Goal: Task Accomplishment & Management: Manage account settings

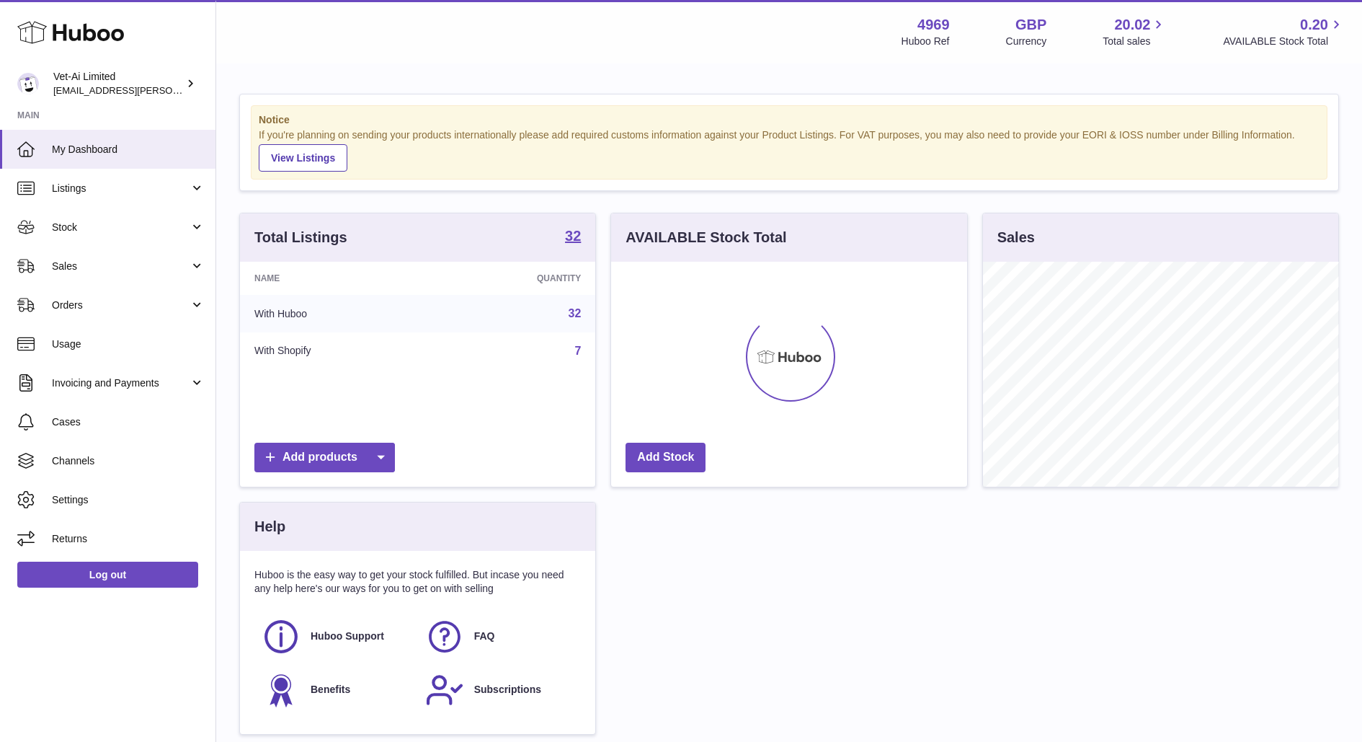
scroll to position [224, 355]
click at [79, 275] on link "Sales" at bounding box center [108, 266] width 216 height 39
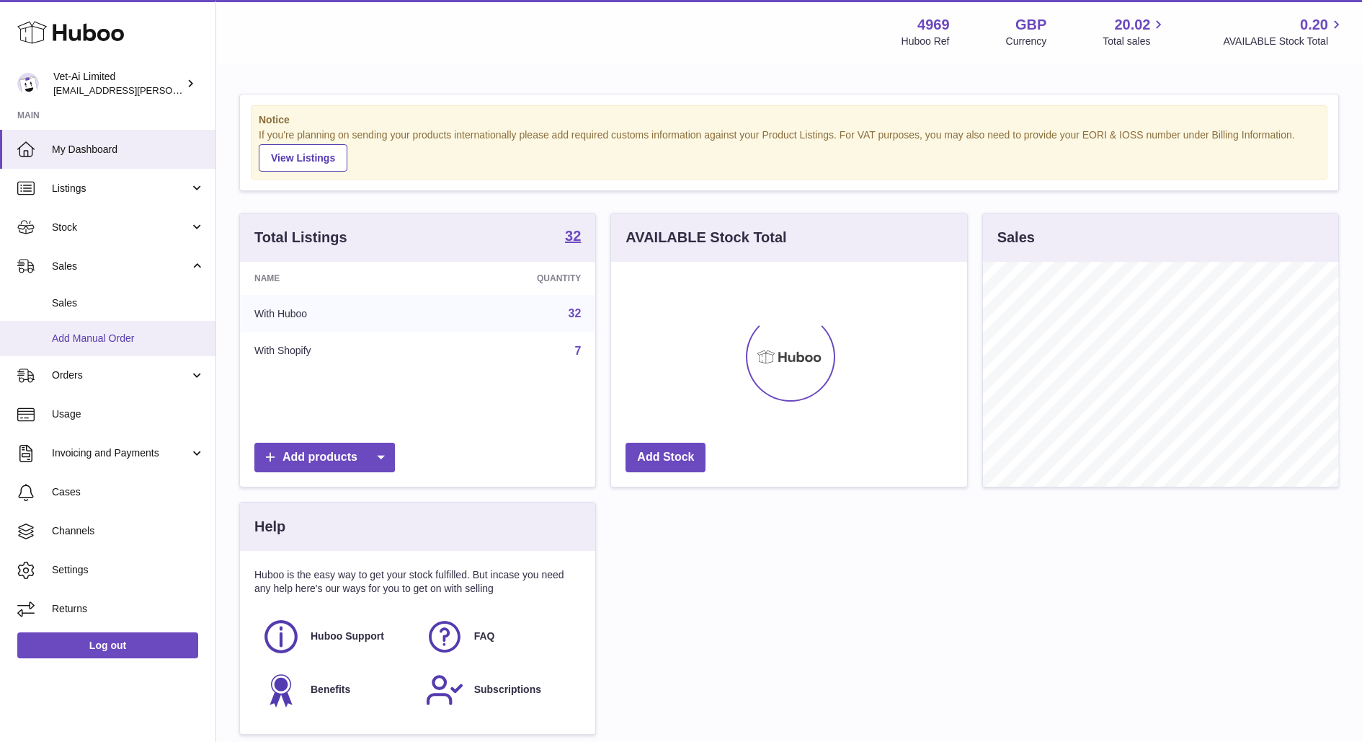
click at [86, 321] on link "Add Manual Order" at bounding box center [108, 338] width 216 height 35
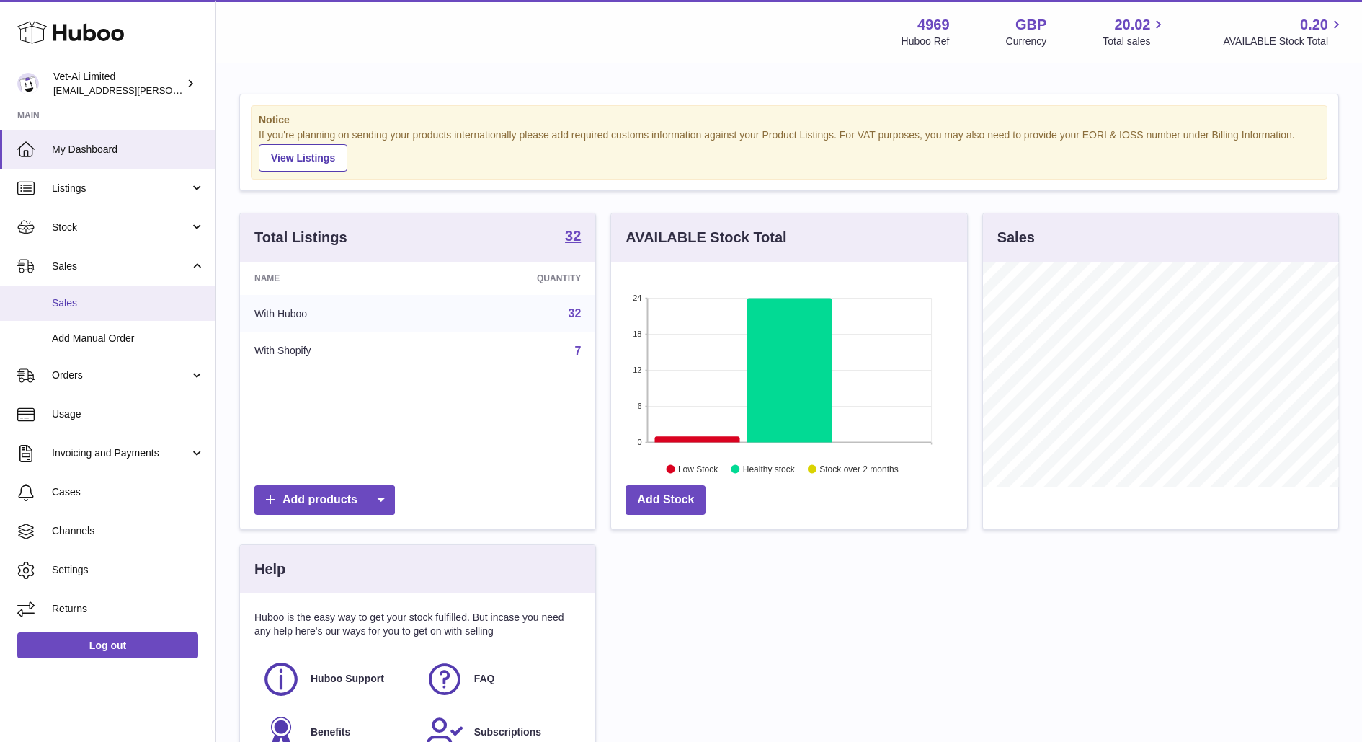
click at [86, 299] on span "Sales" at bounding box center [128, 303] width 153 height 14
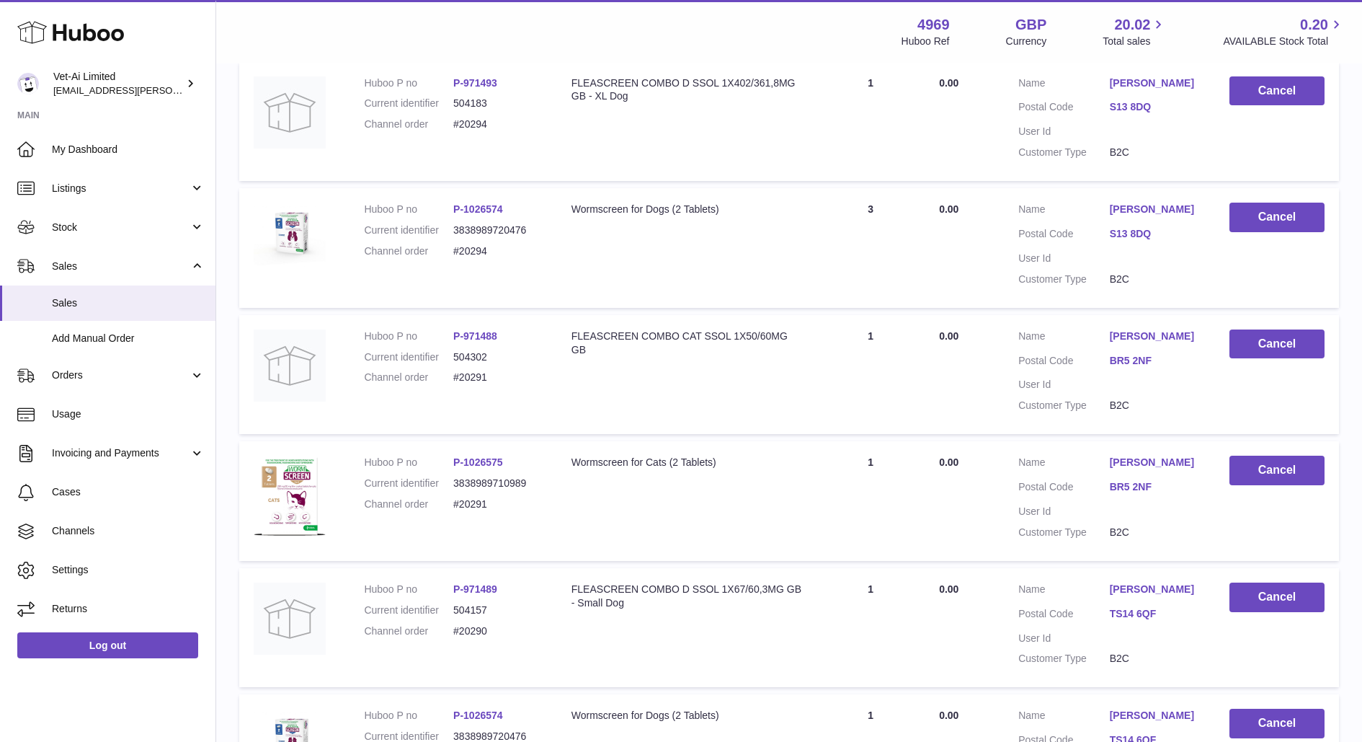
scroll to position [552, 0]
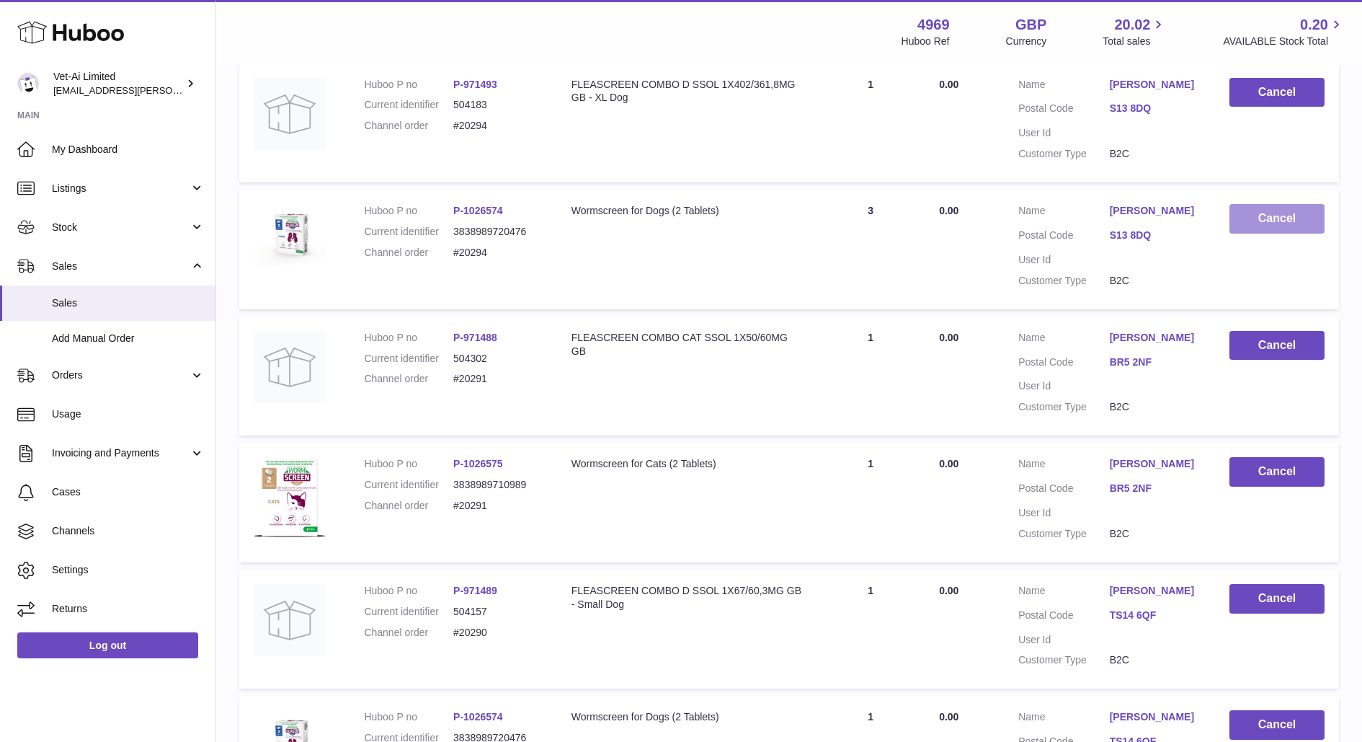
click at [1307, 216] on button "Cancel" at bounding box center [1277, 219] width 95 height 30
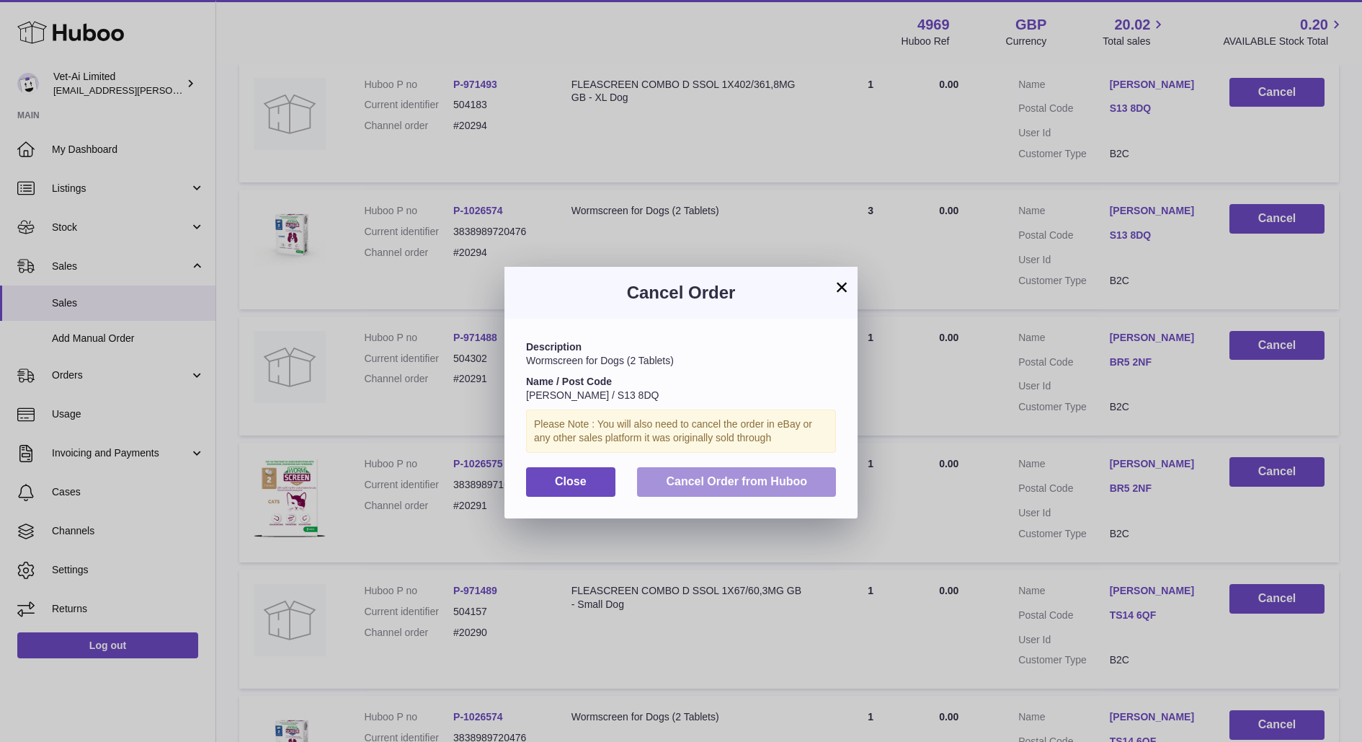
click at [742, 482] on span "Cancel Order from Huboo" at bounding box center [736, 481] width 141 height 12
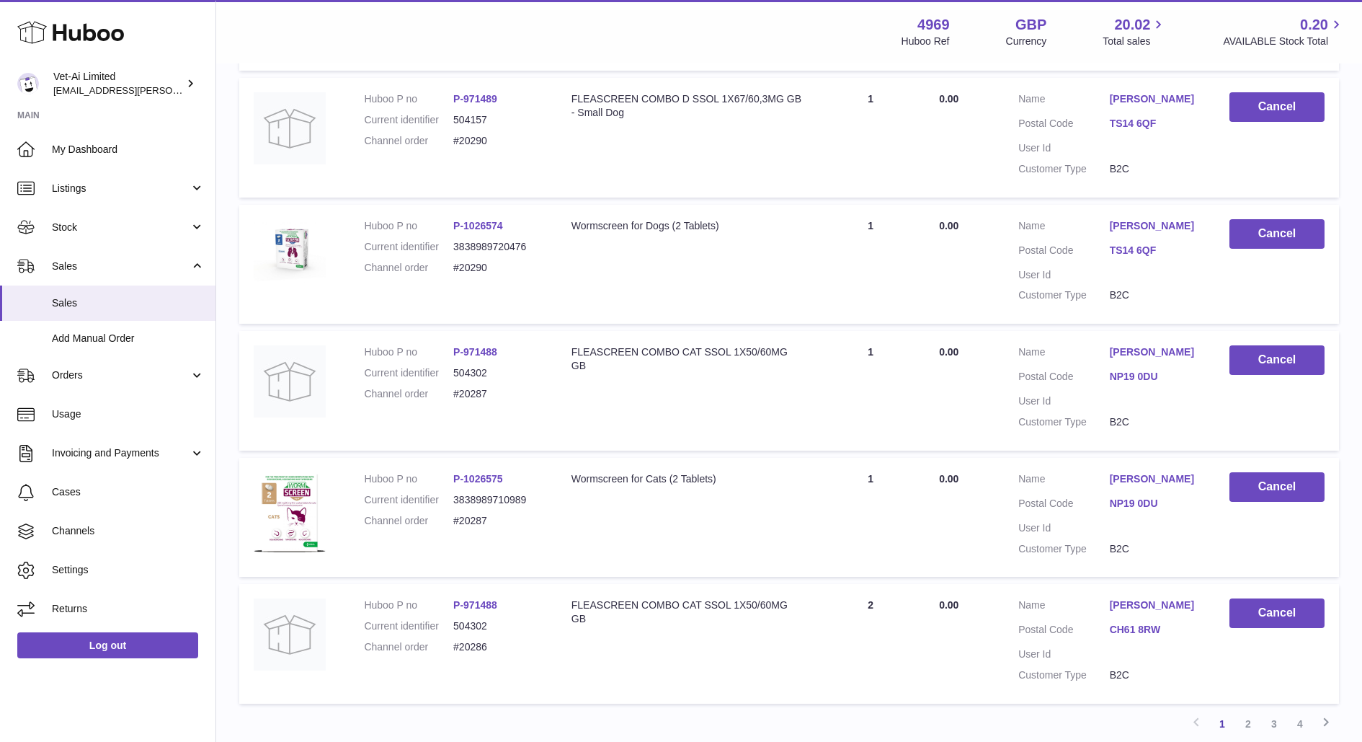
scroll to position [1036, 0]
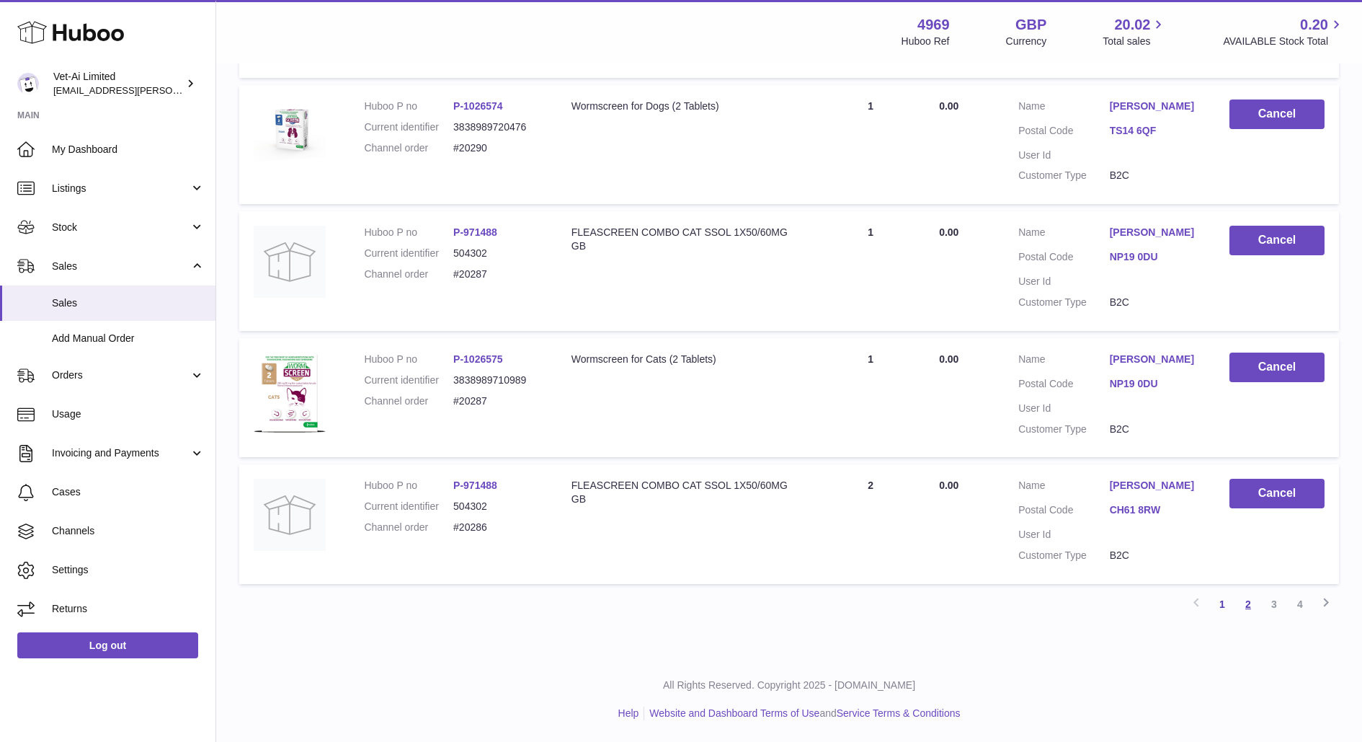
click at [1252, 602] on link "2" at bounding box center [1248, 604] width 26 height 26
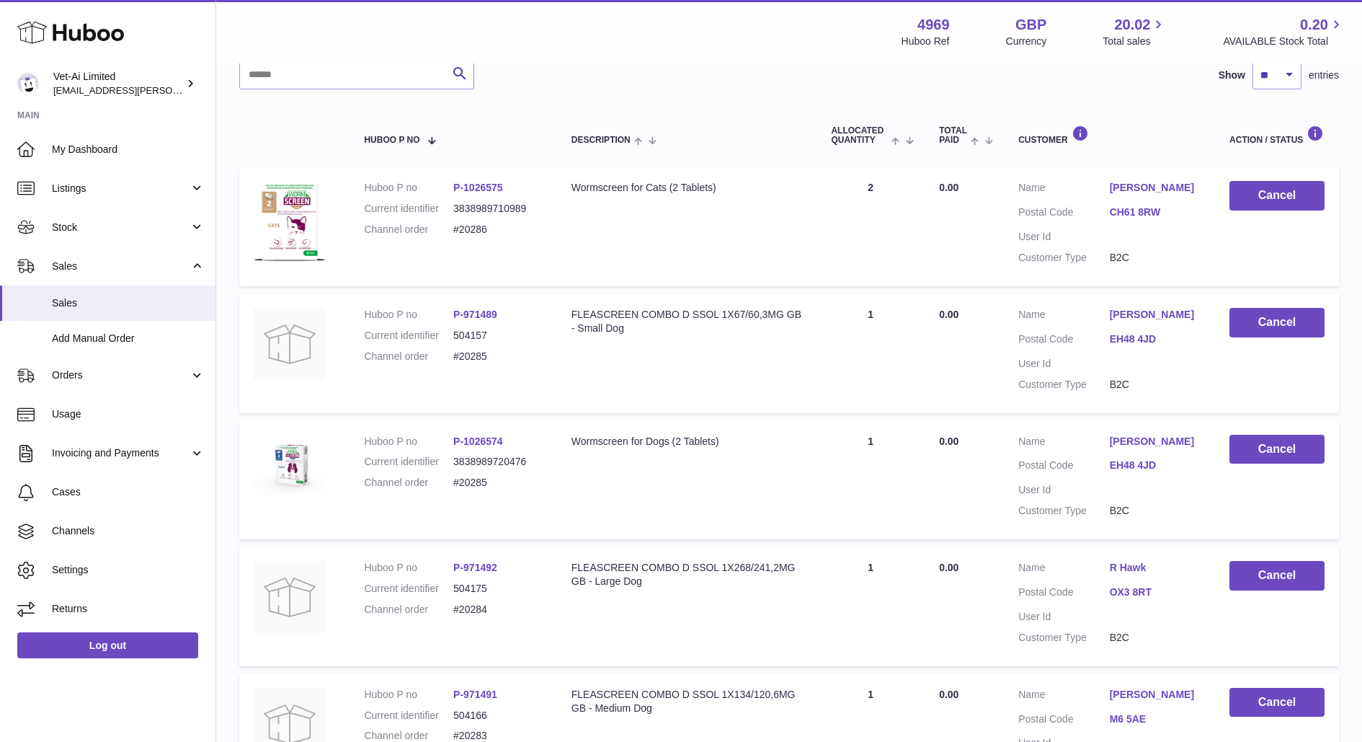
scroll to position [198, 0]
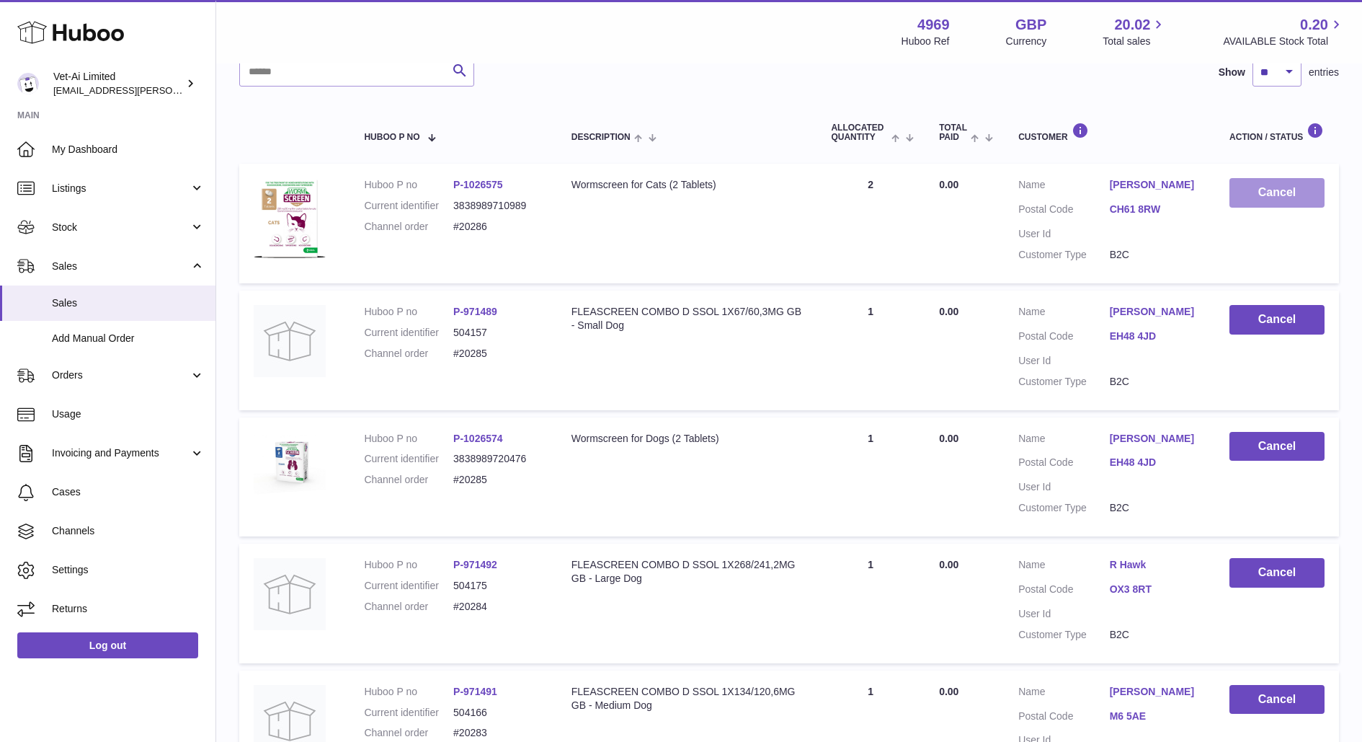
click at [1275, 188] on button "Cancel" at bounding box center [1277, 193] width 95 height 30
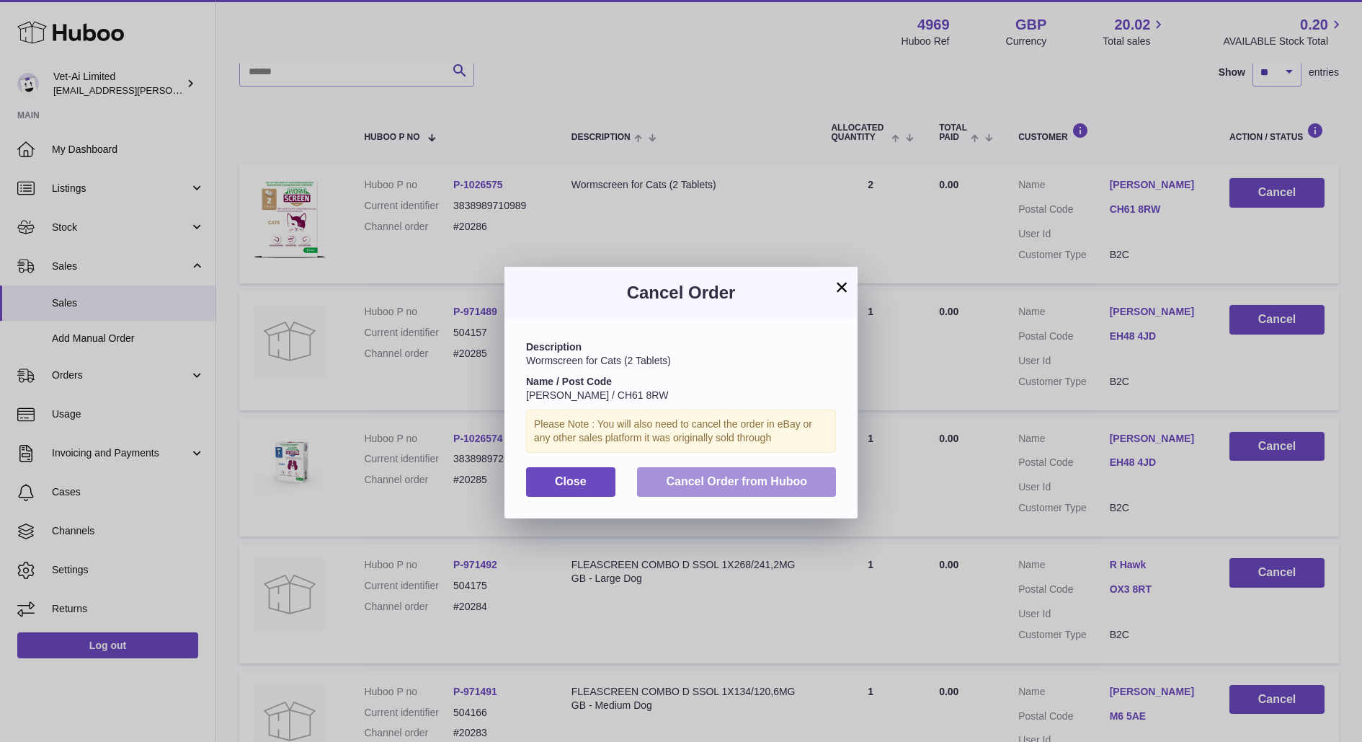
click at [748, 481] on span "Cancel Order from Huboo" at bounding box center [736, 481] width 141 height 12
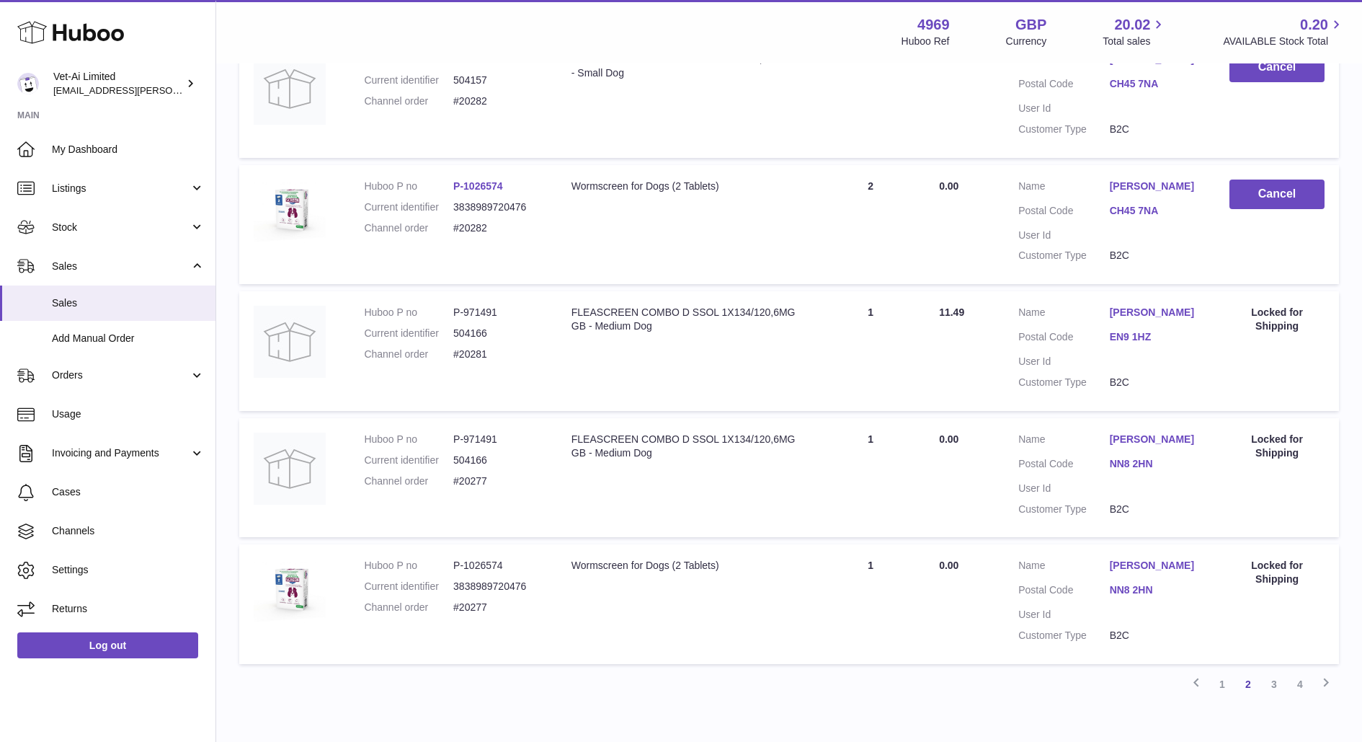
scroll to position [1036, 0]
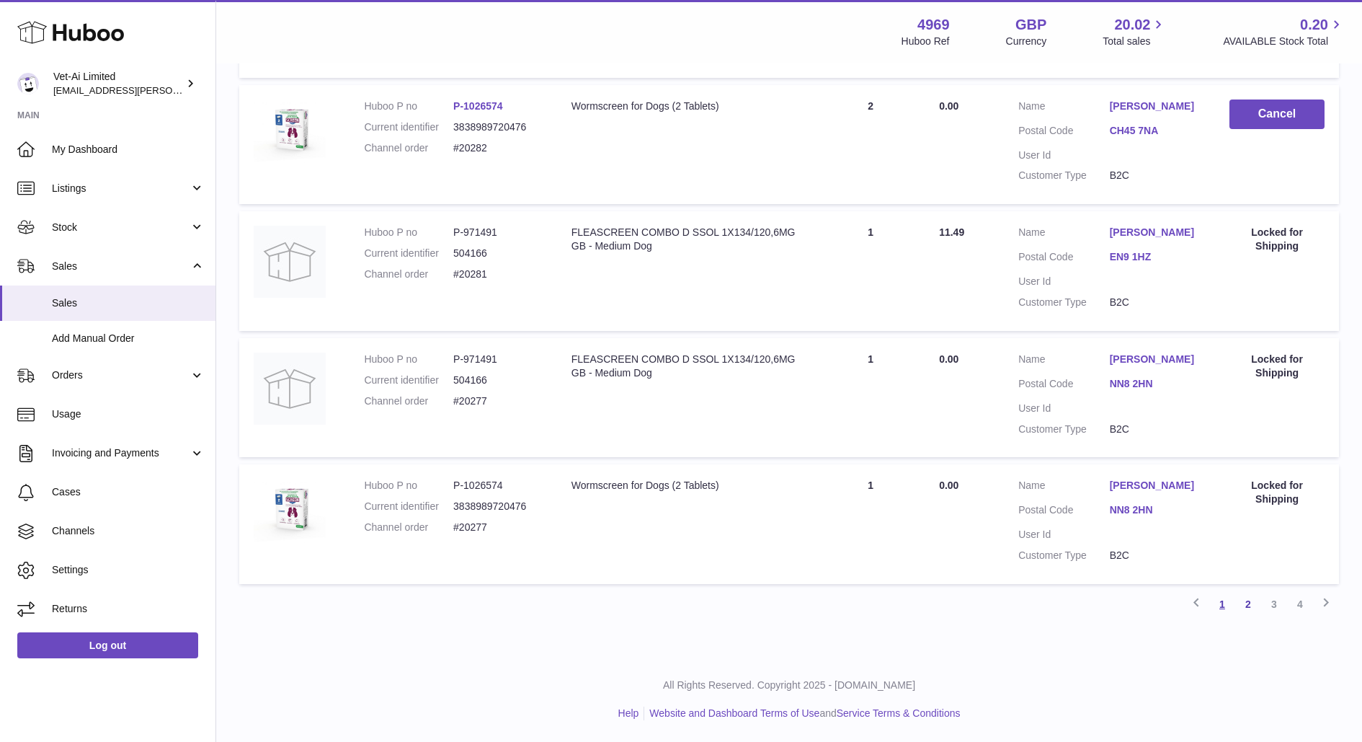
click at [1217, 603] on link "1" at bounding box center [1222, 604] width 26 height 26
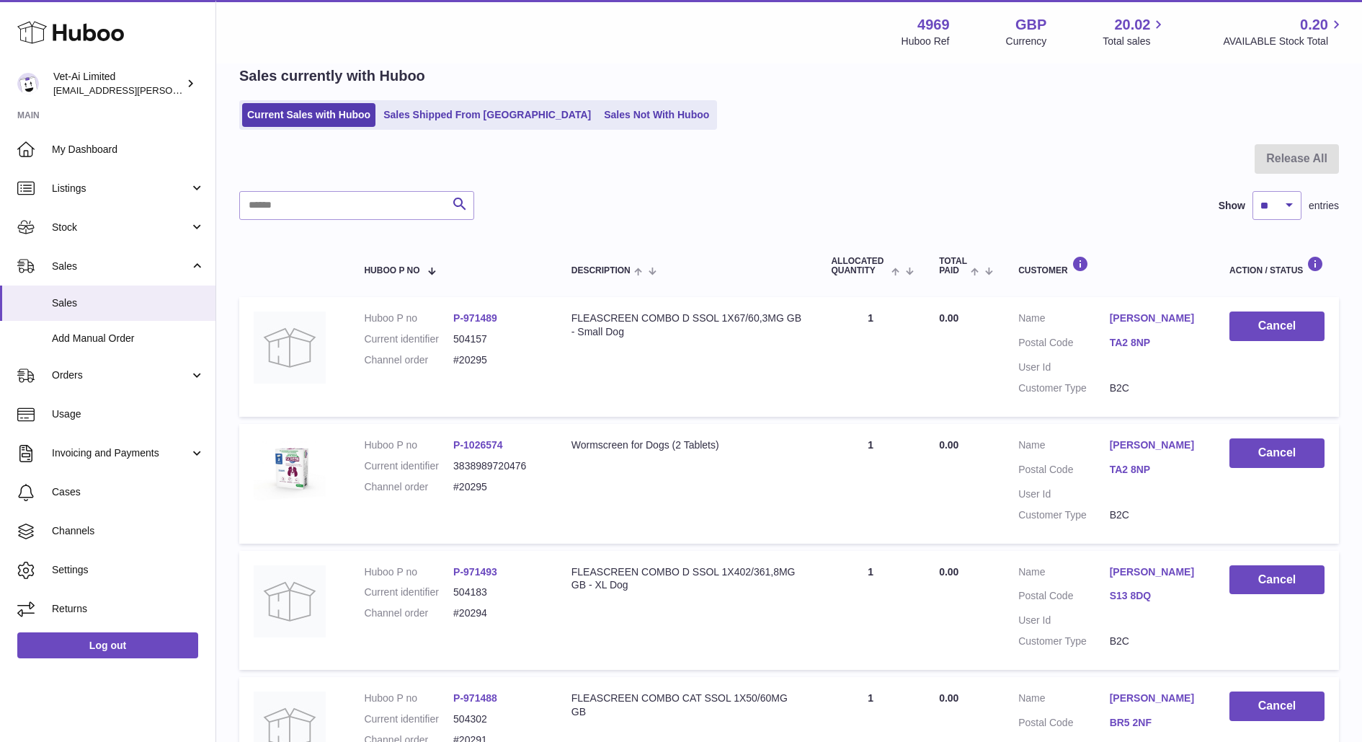
scroll to position [1036, 0]
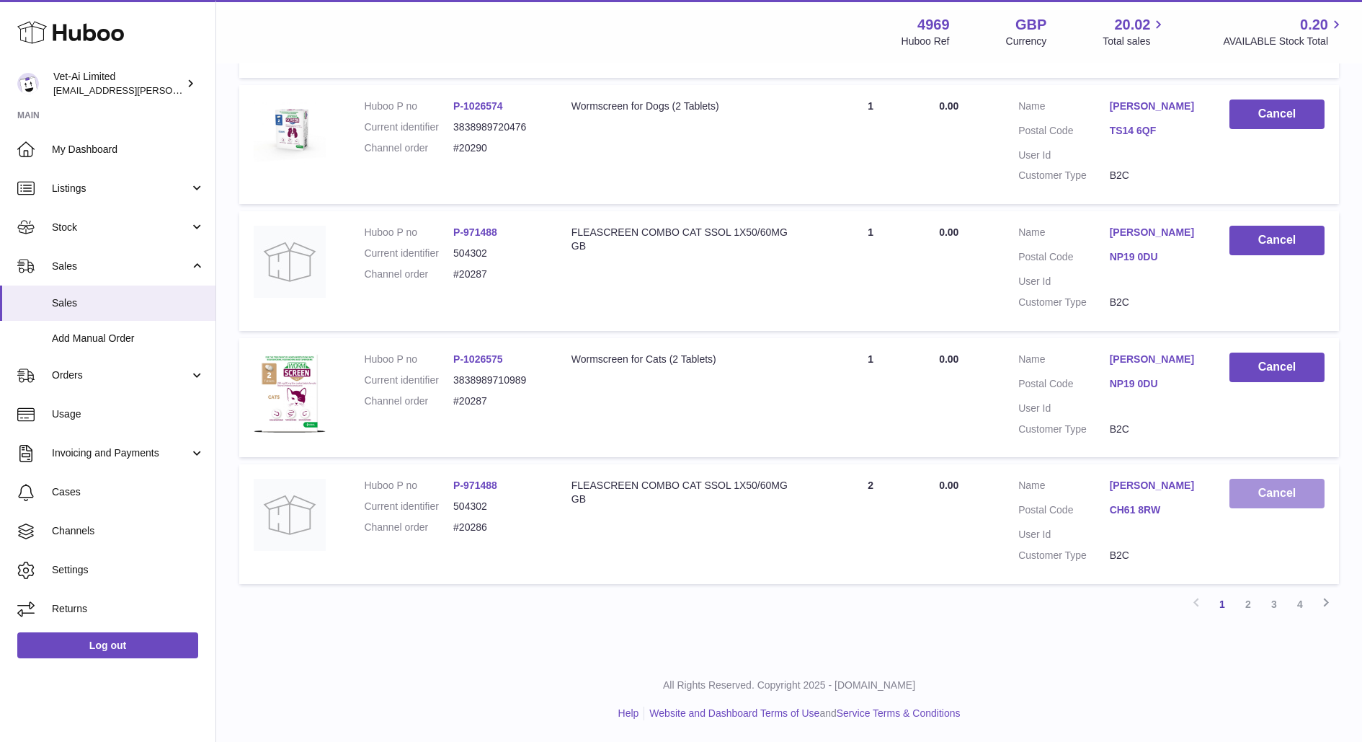
click at [1262, 495] on button "Cancel" at bounding box center [1277, 494] width 95 height 30
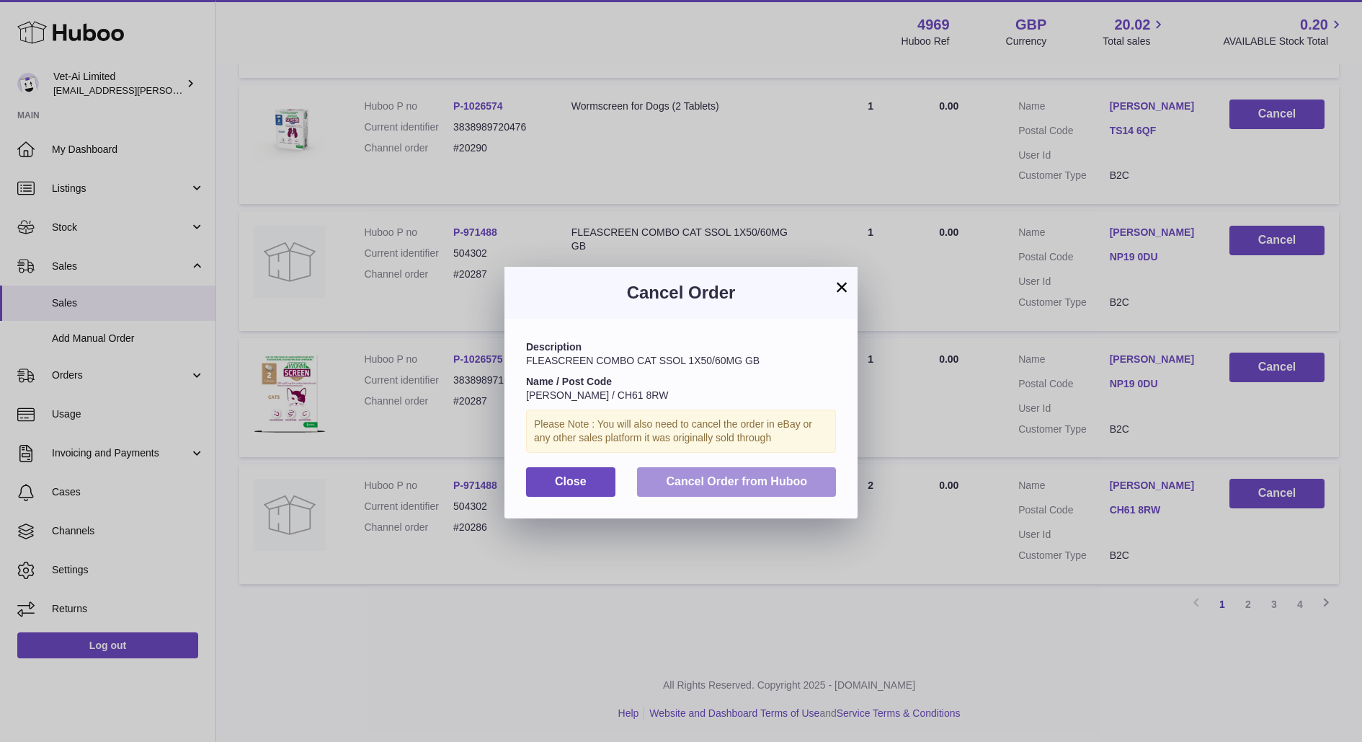
click at [696, 479] on span "Cancel Order from Huboo" at bounding box center [736, 481] width 141 height 12
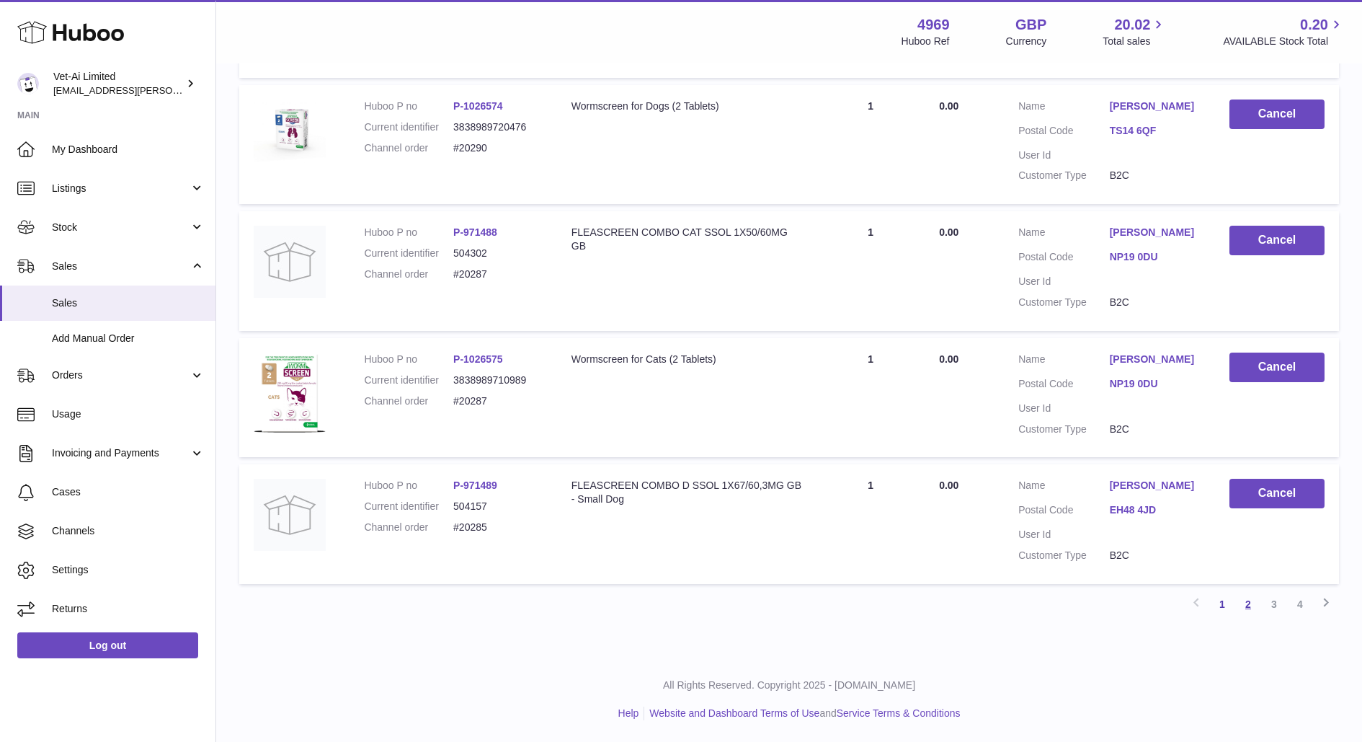
click at [1243, 603] on link "2" at bounding box center [1248, 604] width 26 height 26
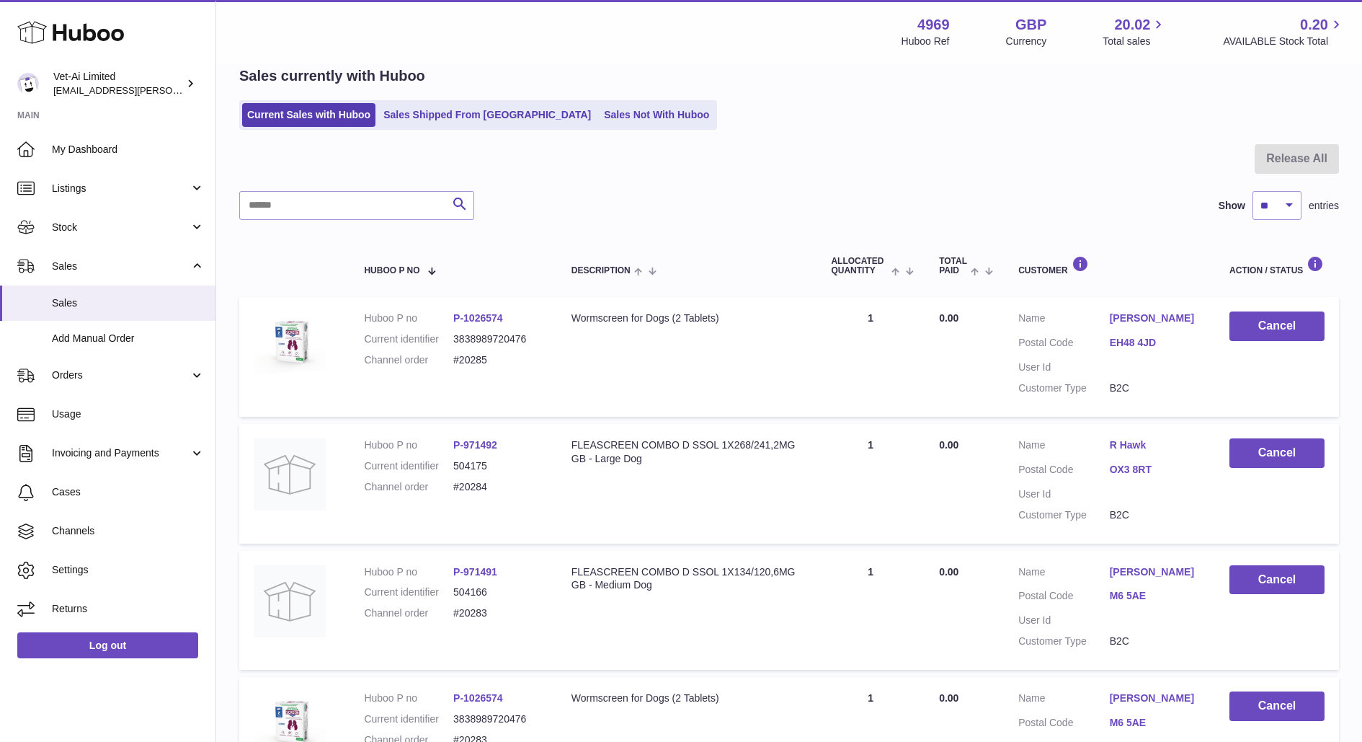
scroll to position [1036, 0]
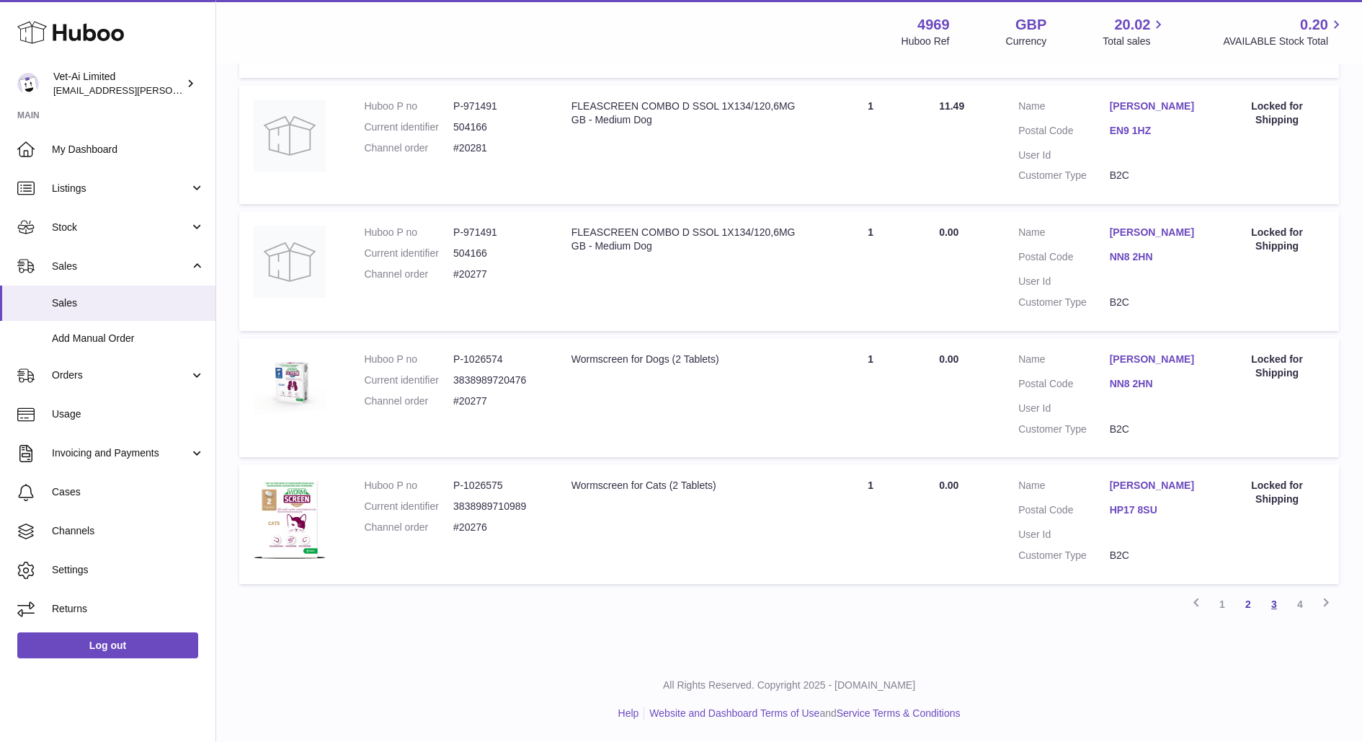
click at [1277, 603] on link "3" at bounding box center [1274, 604] width 26 height 26
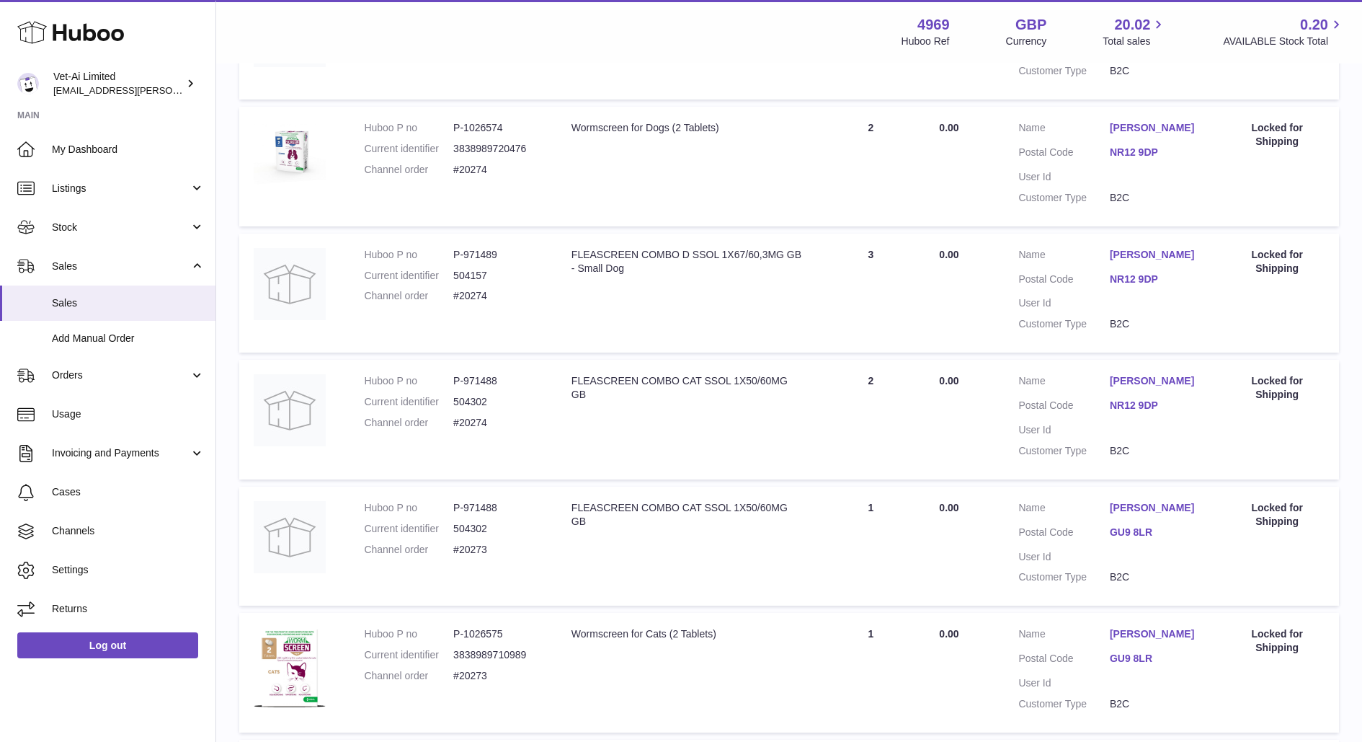
scroll to position [631, 0]
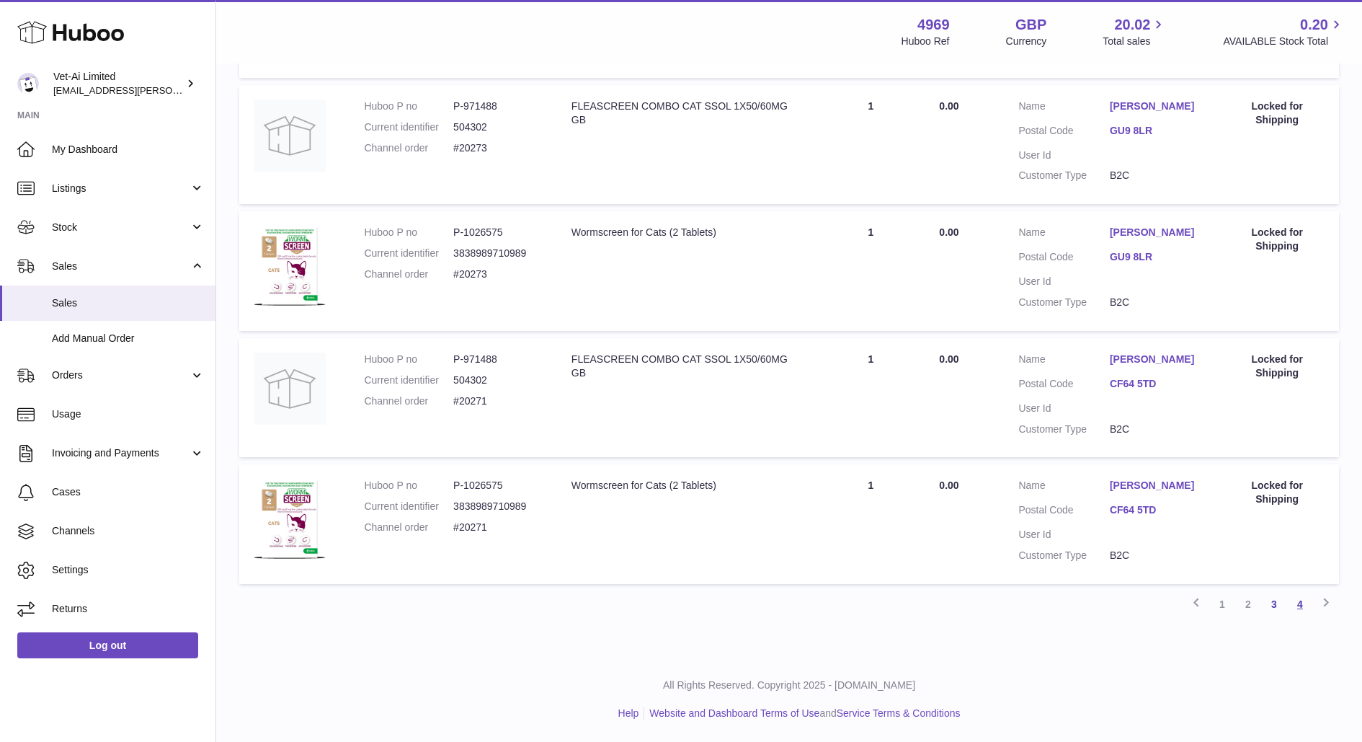
click at [1291, 600] on link "4" at bounding box center [1300, 604] width 26 height 26
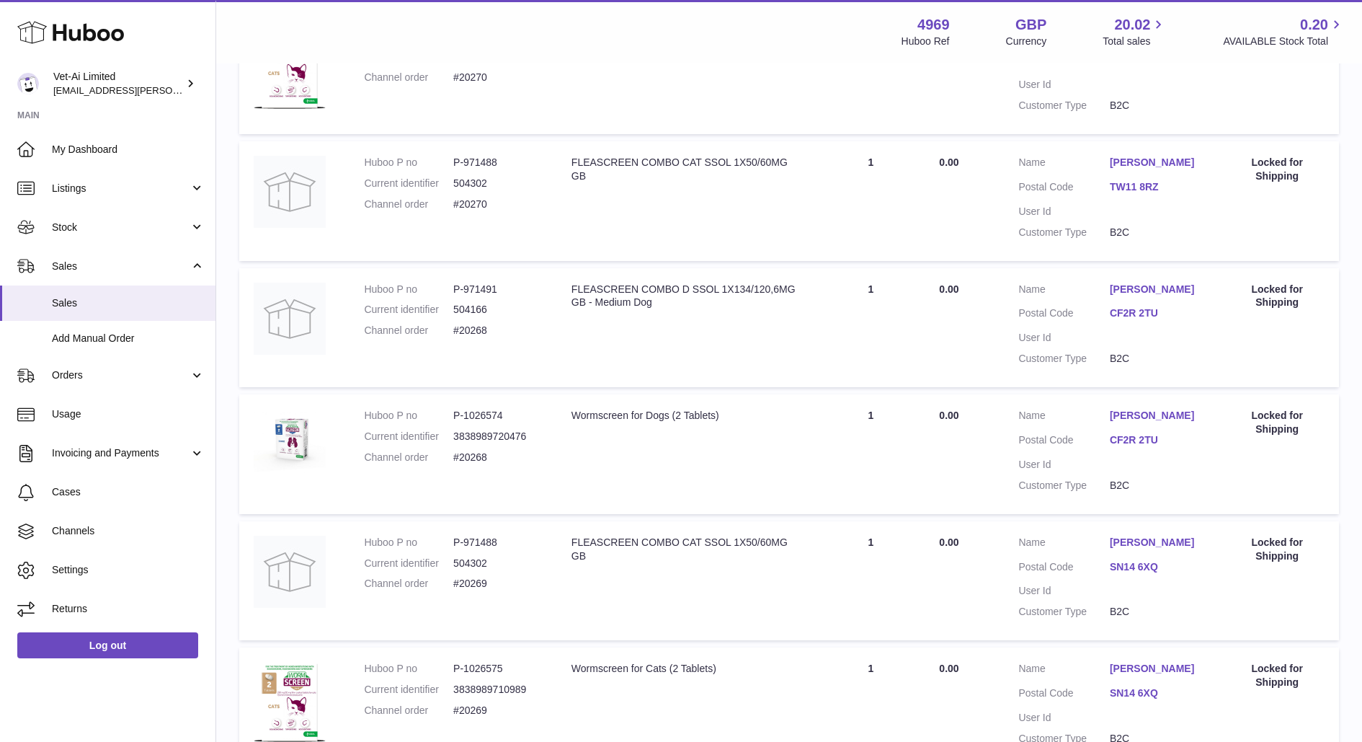
scroll to position [657, 0]
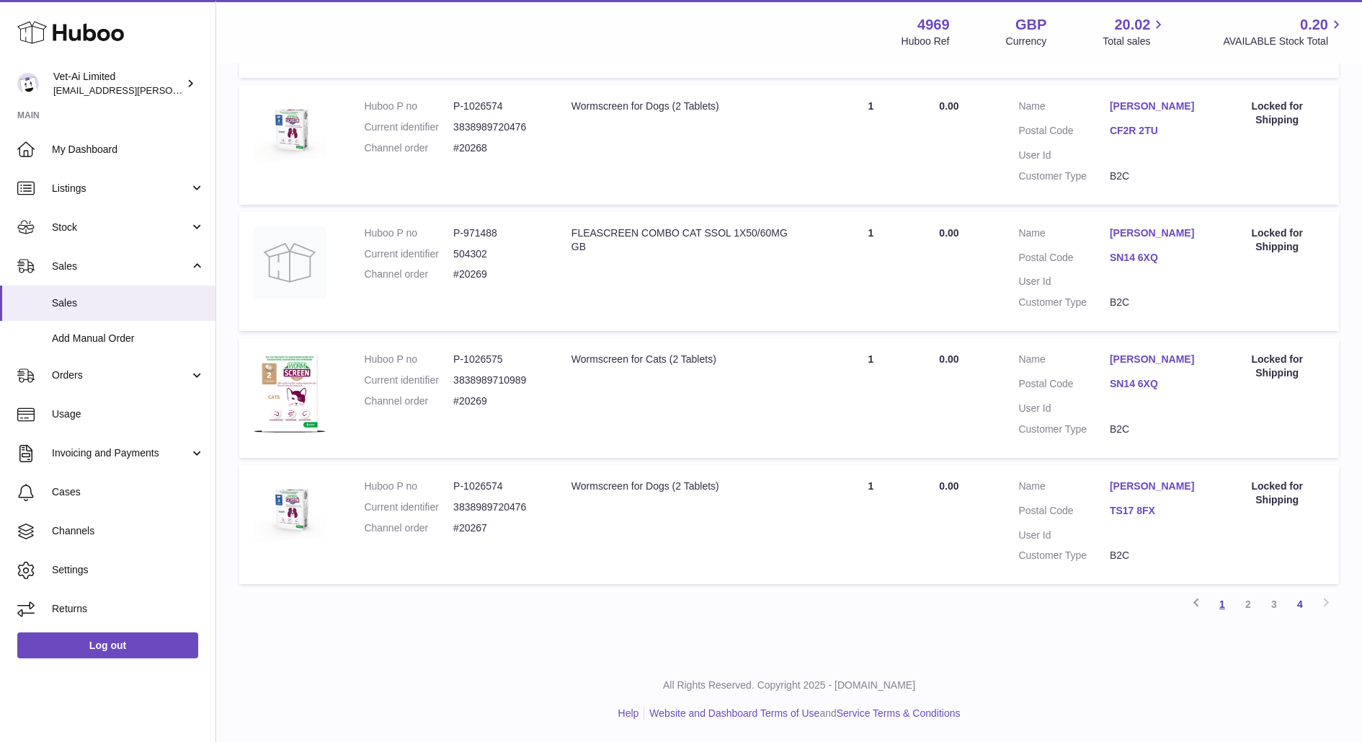
click at [1222, 608] on link "1" at bounding box center [1222, 604] width 26 height 26
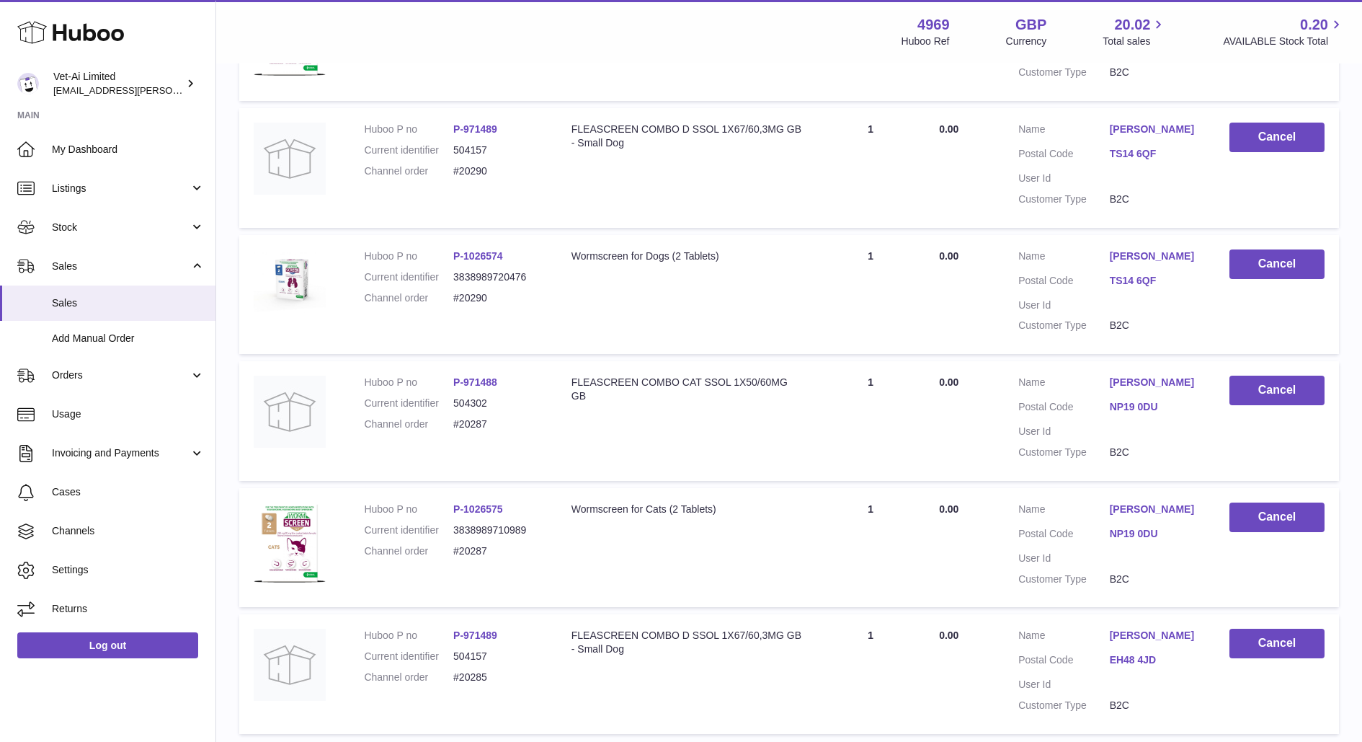
scroll to position [1036, 0]
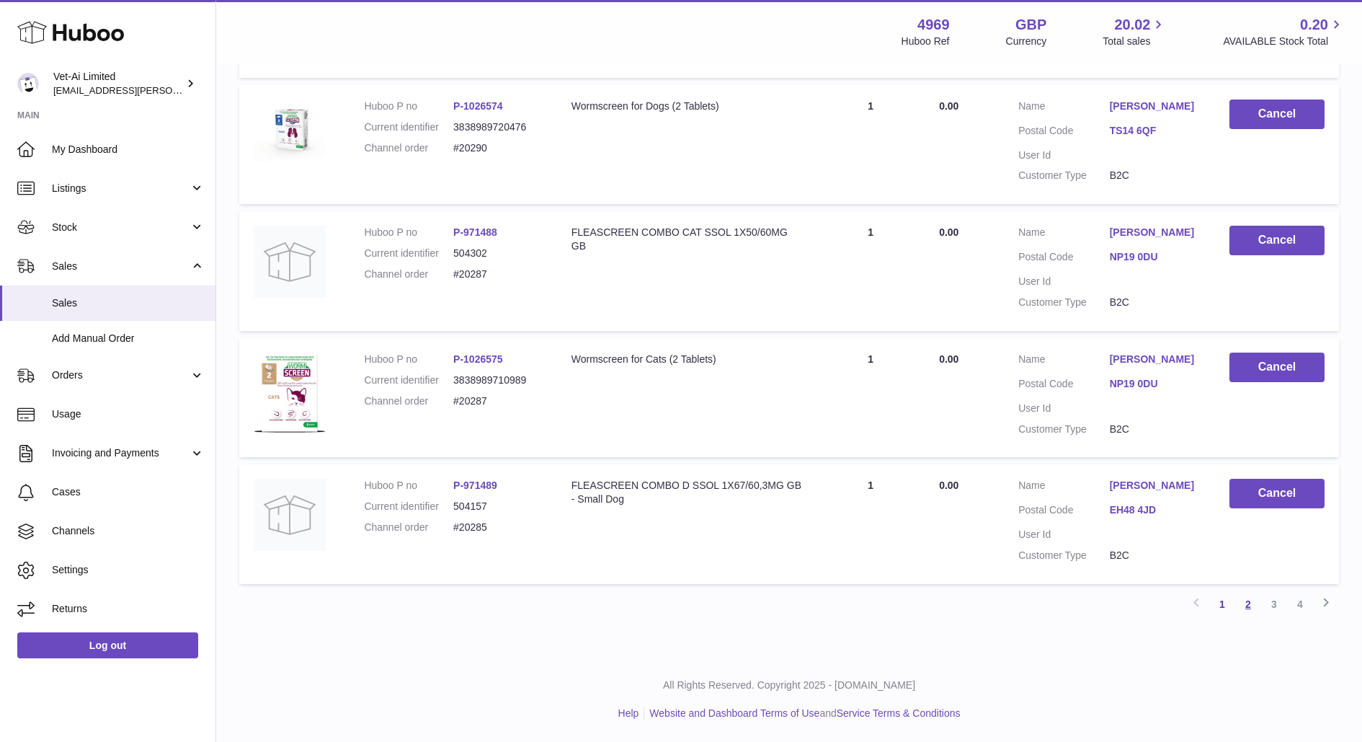
click at [1251, 607] on link "2" at bounding box center [1248, 604] width 26 height 26
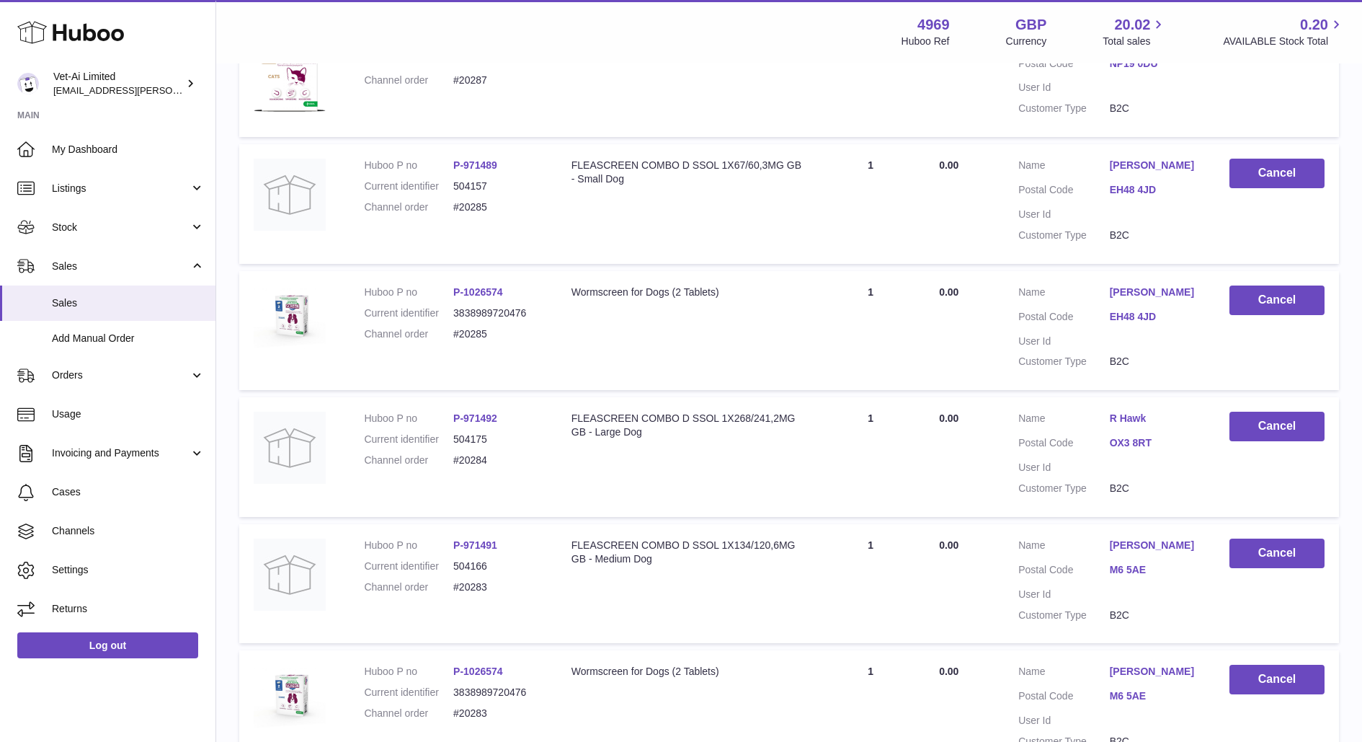
scroll to position [1036, 0]
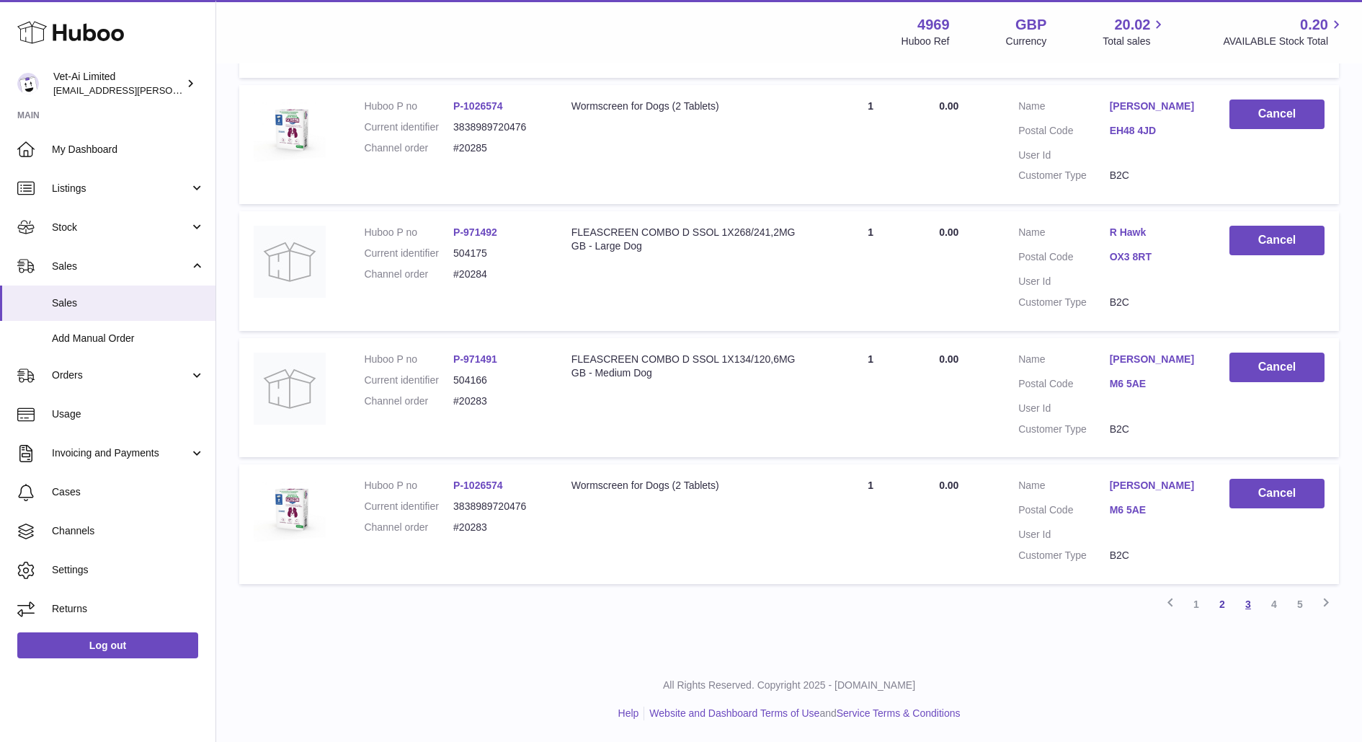
click at [1253, 607] on link "3" at bounding box center [1248, 604] width 26 height 26
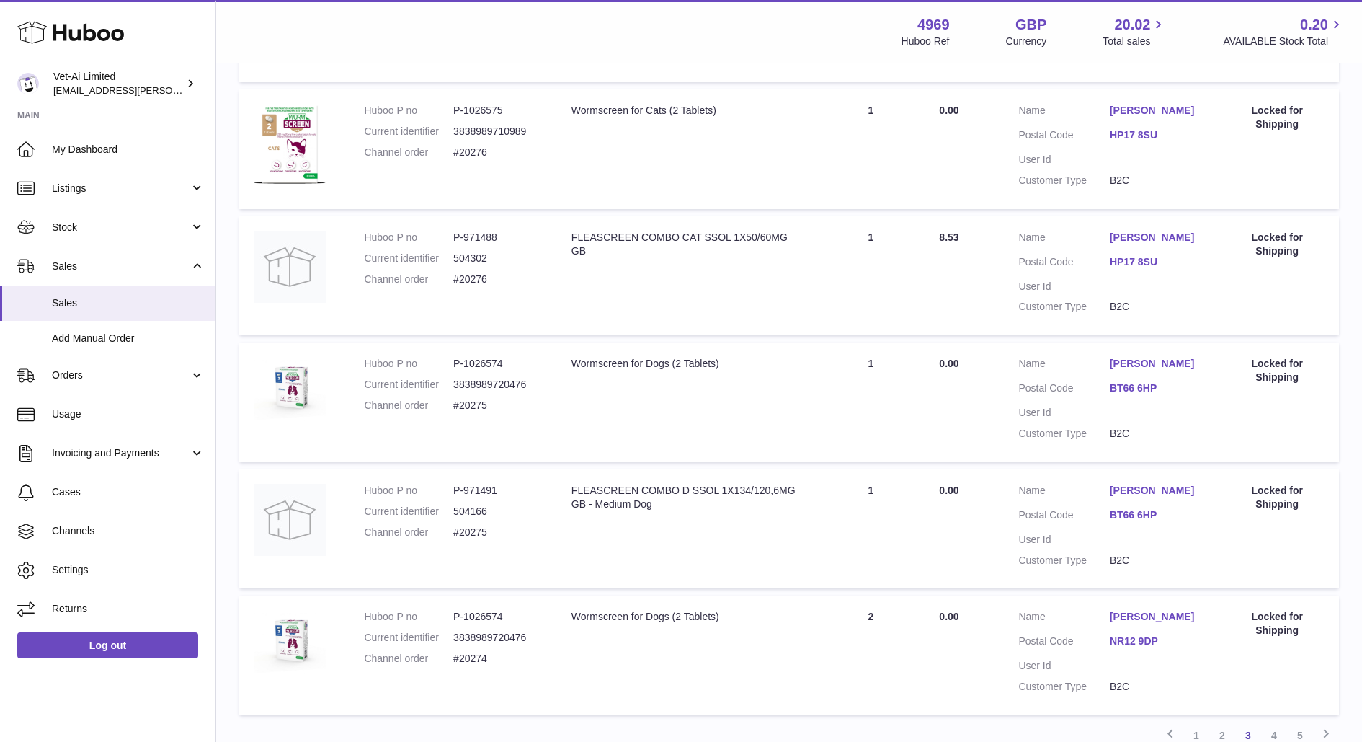
scroll to position [1036, 0]
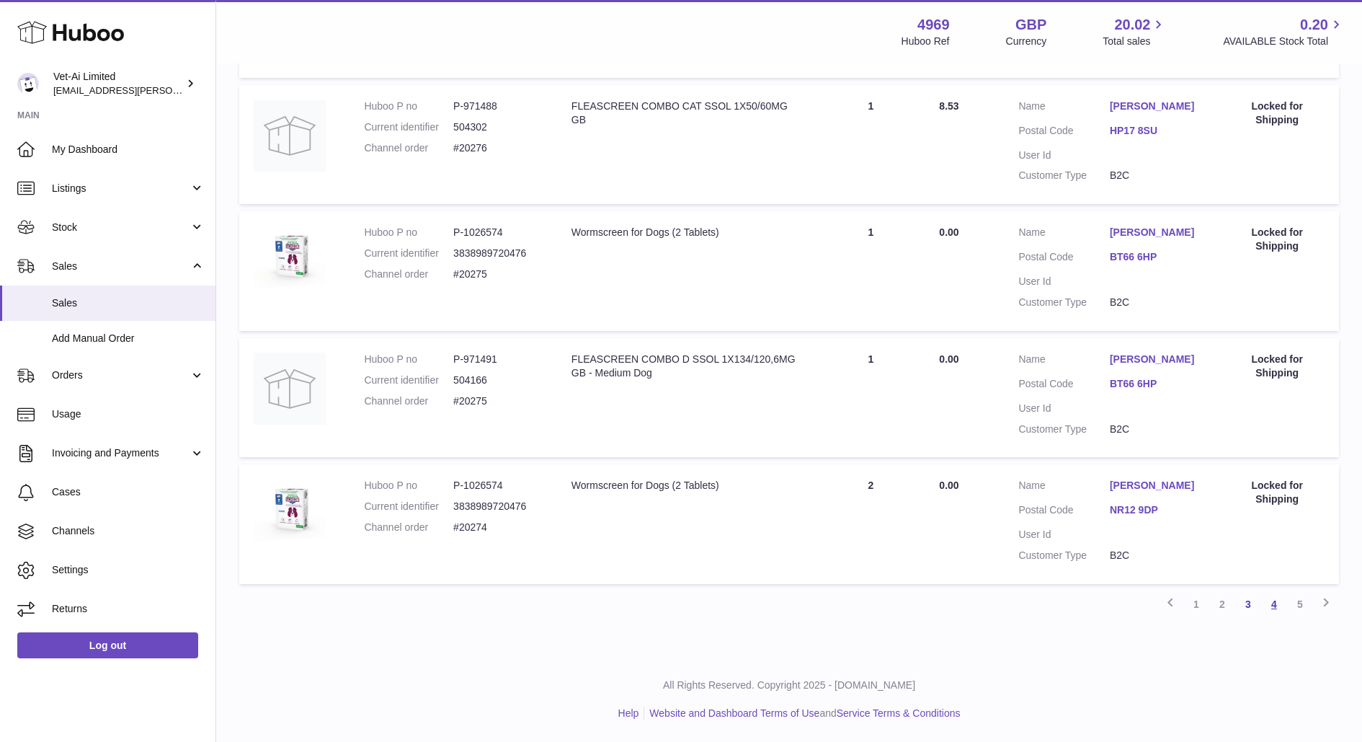
click at [1279, 605] on link "4" at bounding box center [1274, 604] width 26 height 26
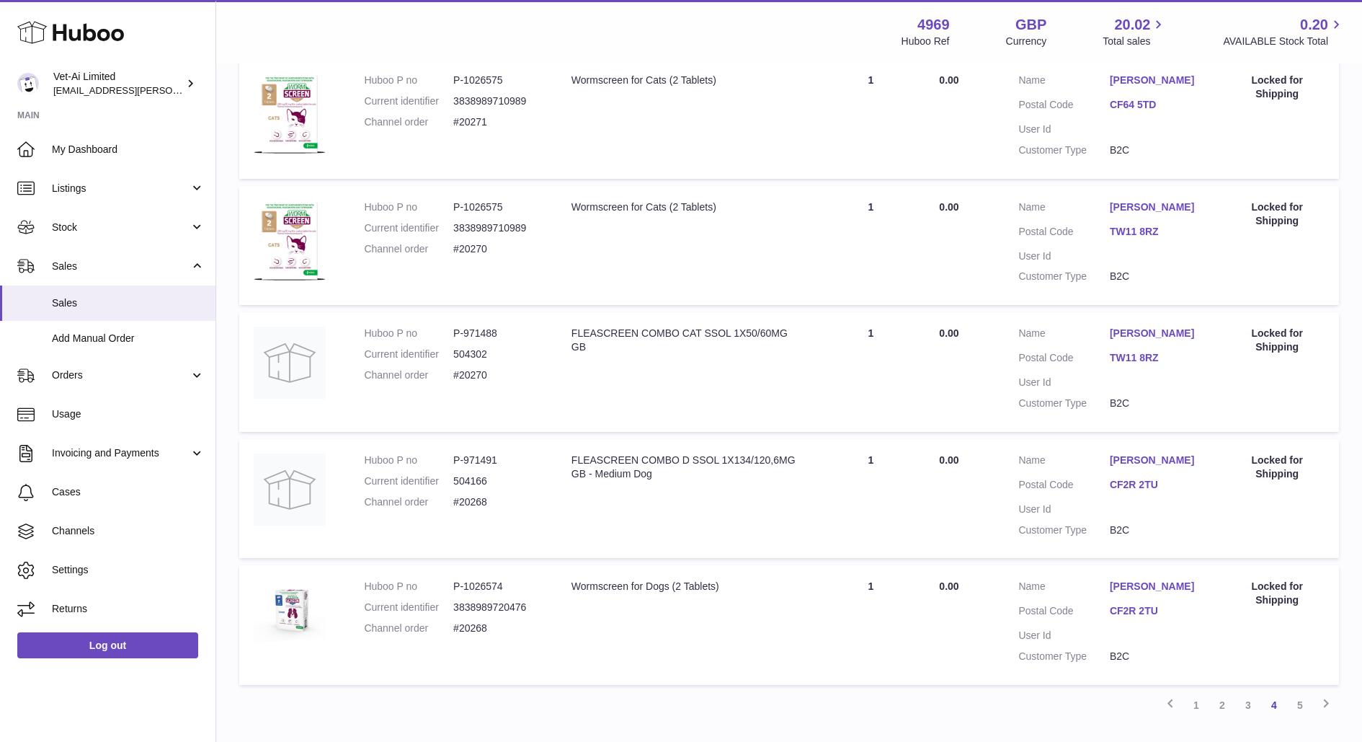
scroll to position [1036, 0]
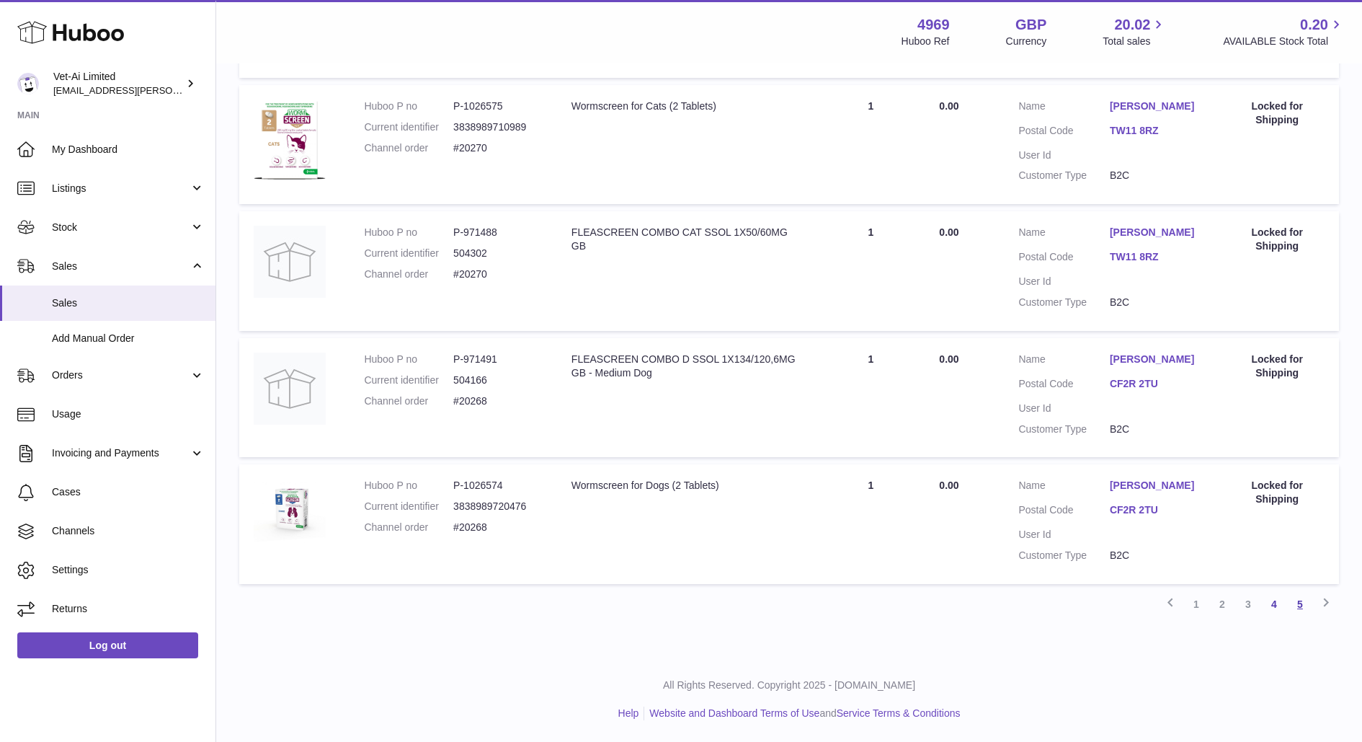
click at [1296, 611] on link "5" at bounding box center [1300, 604] width 26 height 26
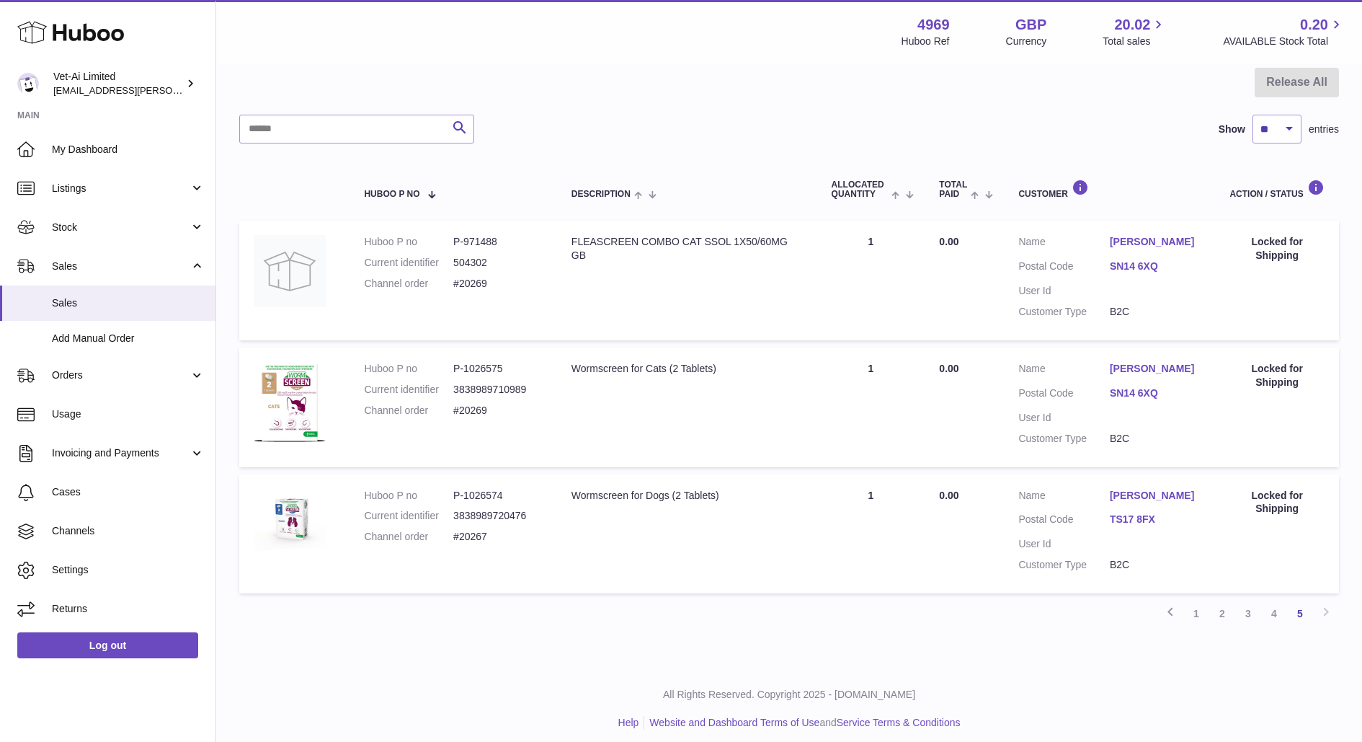
scroll to position [151, 0]
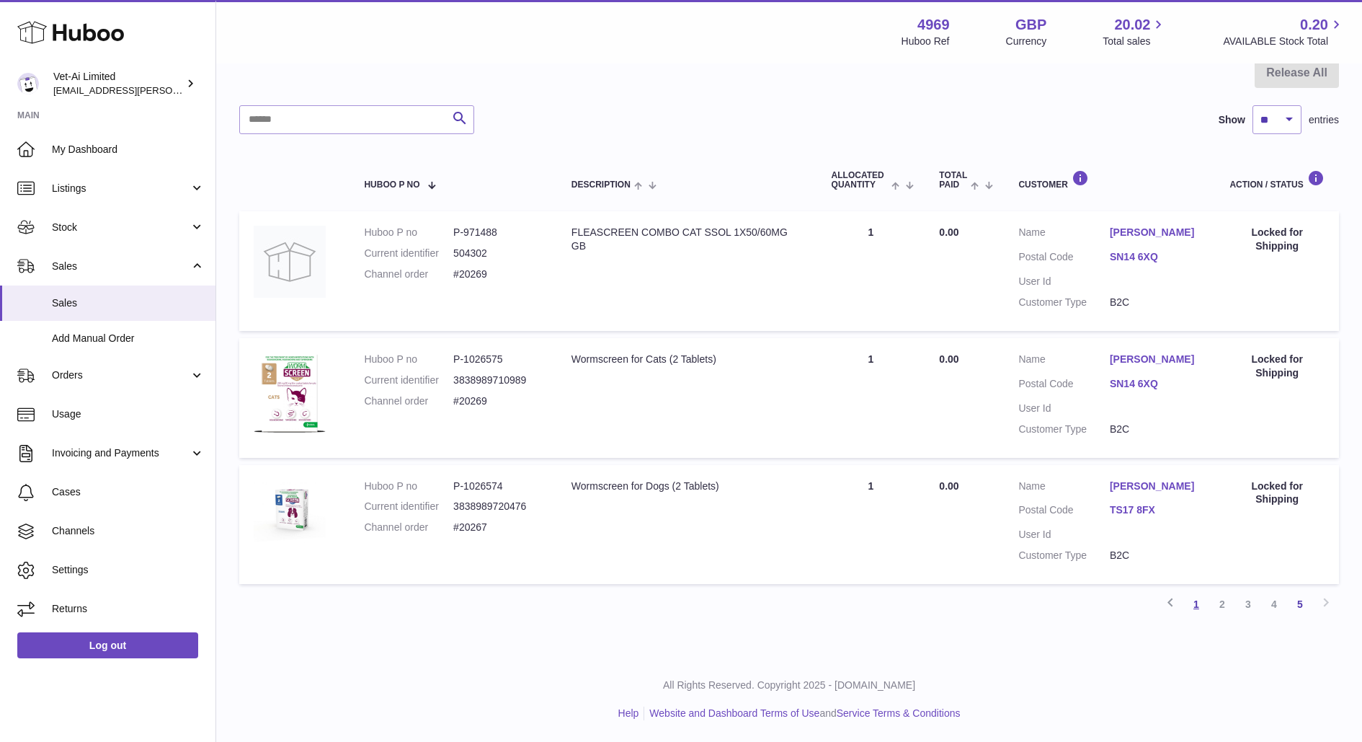
click at [1199, 599] on link "1" at bounding box center [1197, 604] width 26 height 26
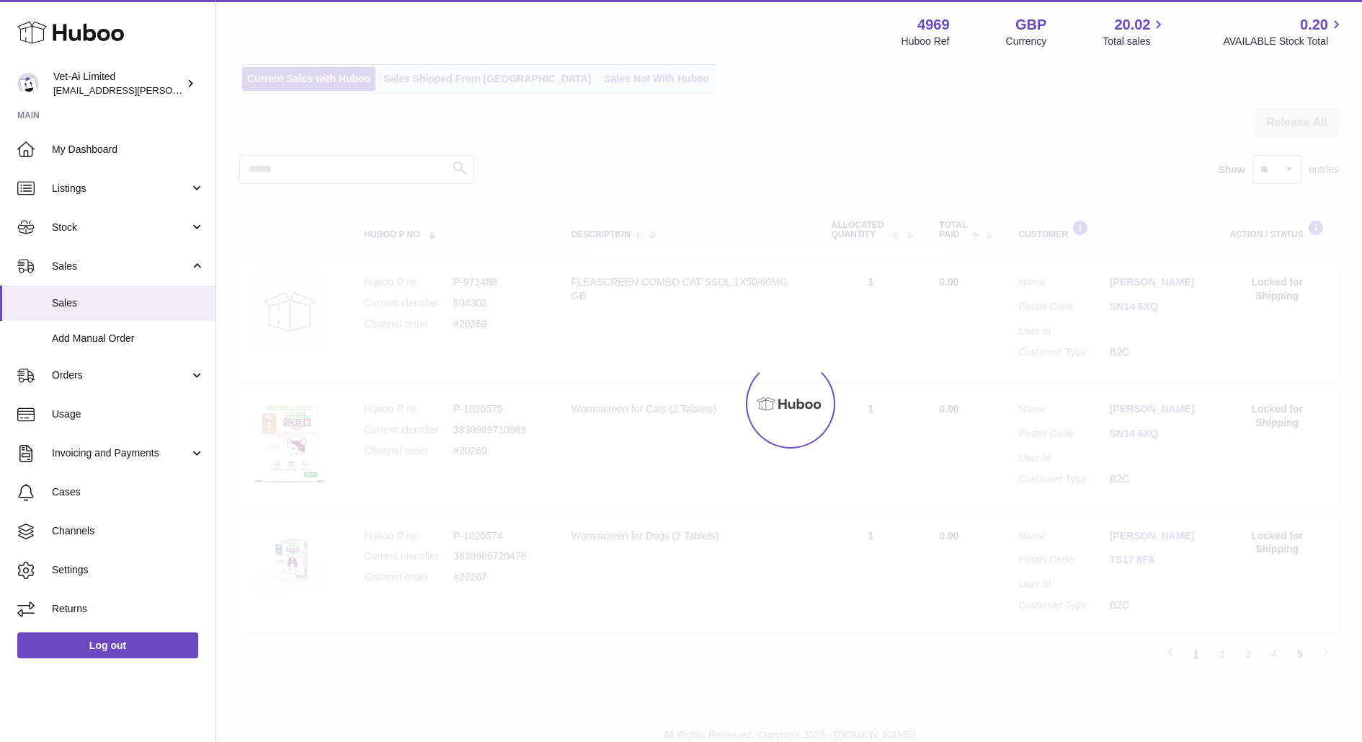
scroll to position [65, 0]
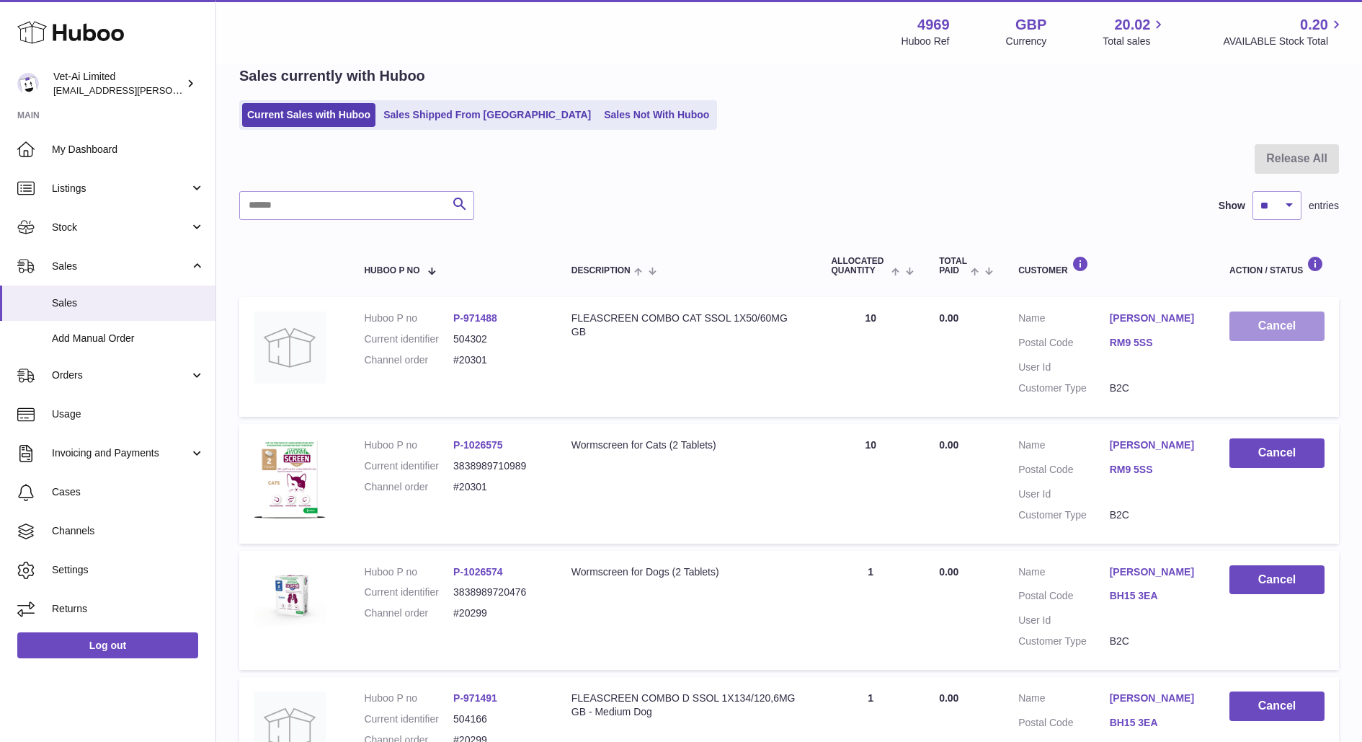
click at [1267, 333] on button "Cancel" at bounding box center [1277, 326] width 95 height 30
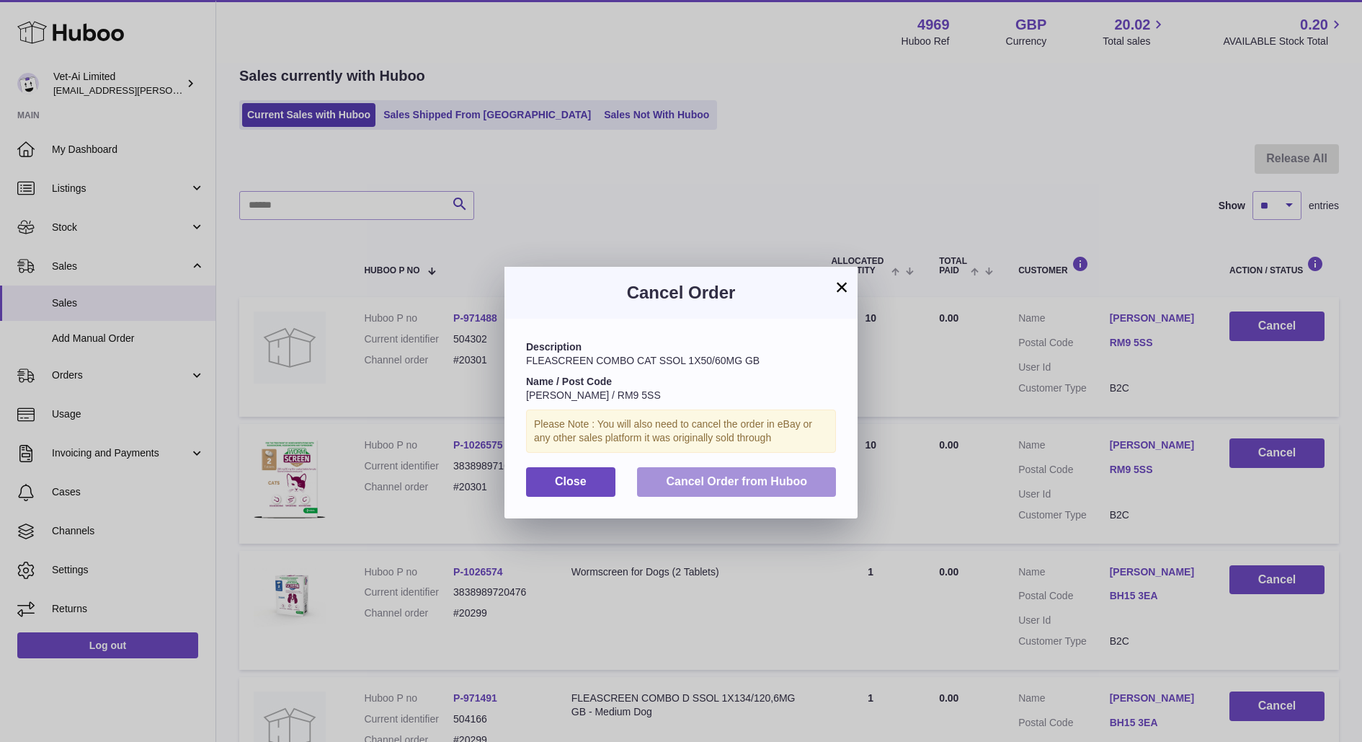
click at [781, 473] on button "Cancel Order from Huboo" at bounding box center [736, 482] width 199 height 30
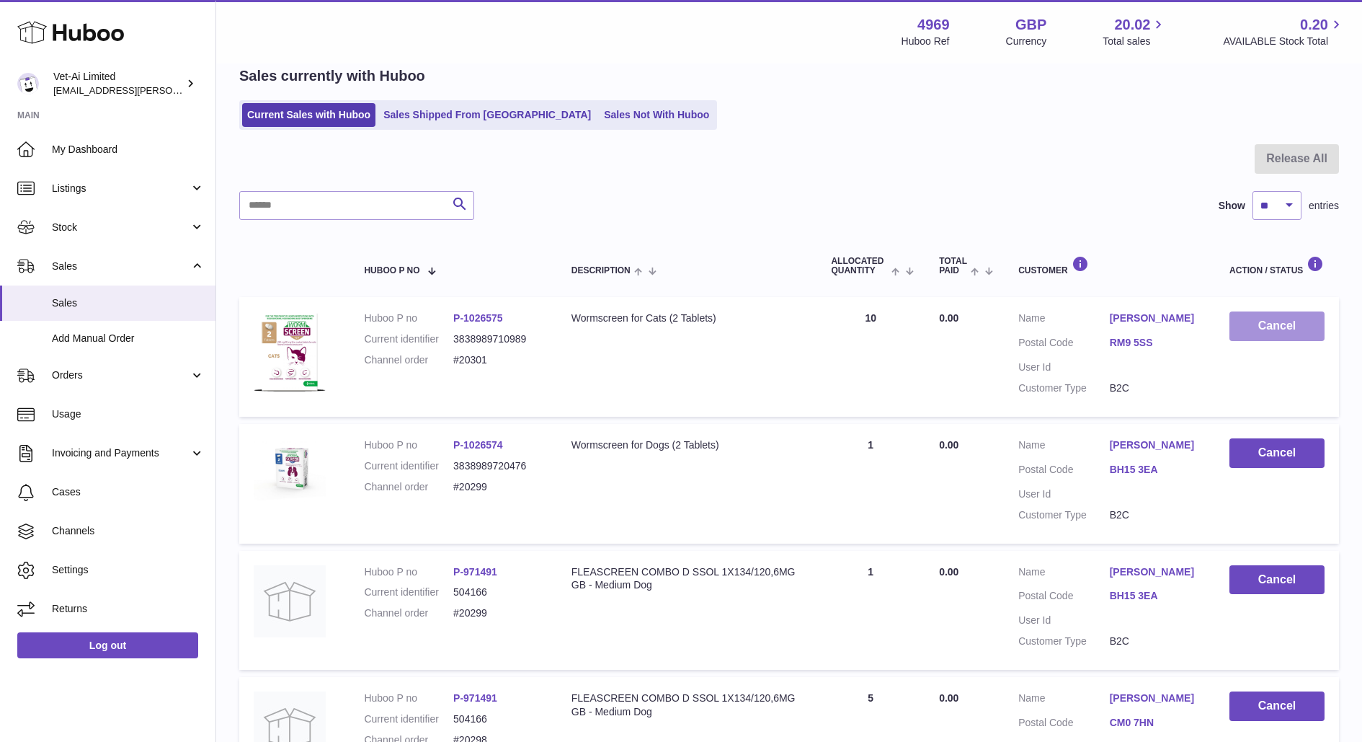
click at [1276, 329] on button "Cancel" at bounding box center [1277, 326] width 95 height 30
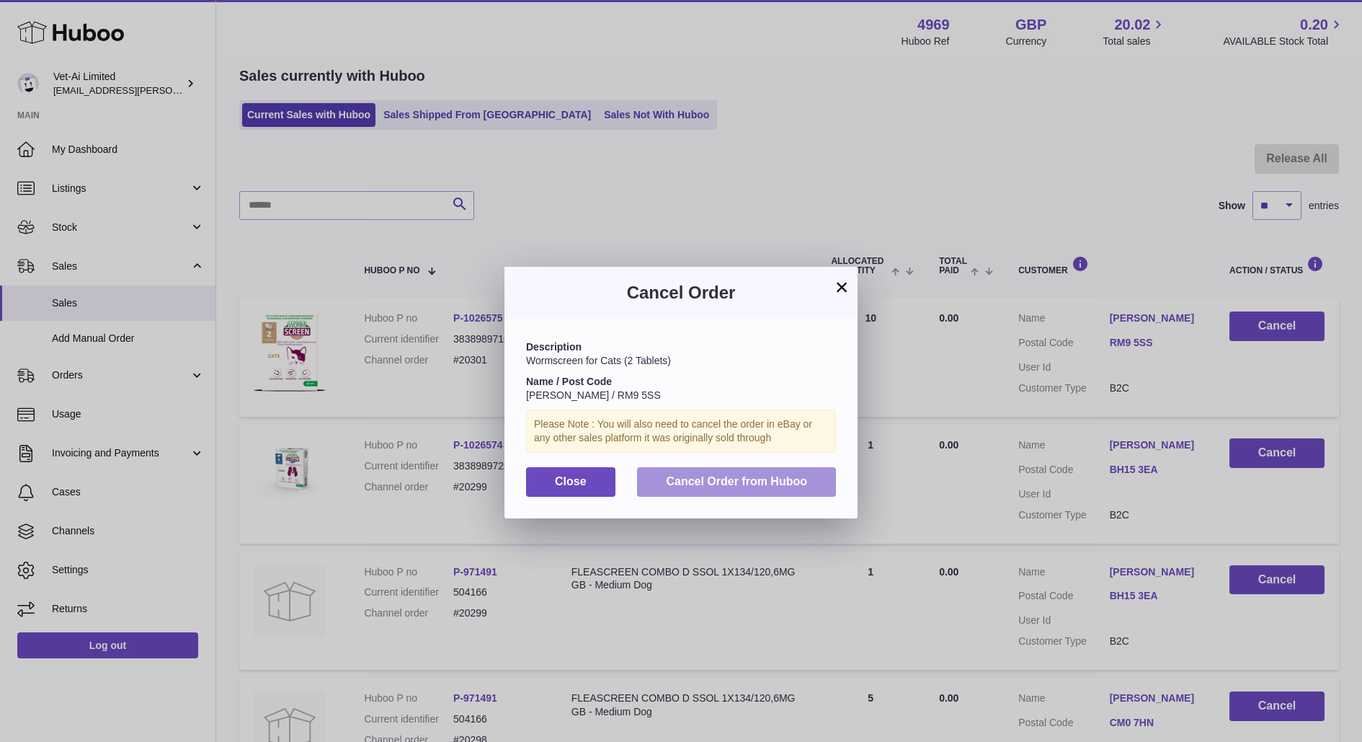
click at [732, 487] on span "Cancel Order from Huboo" at bounding box center [736, 481] width 141 height 12
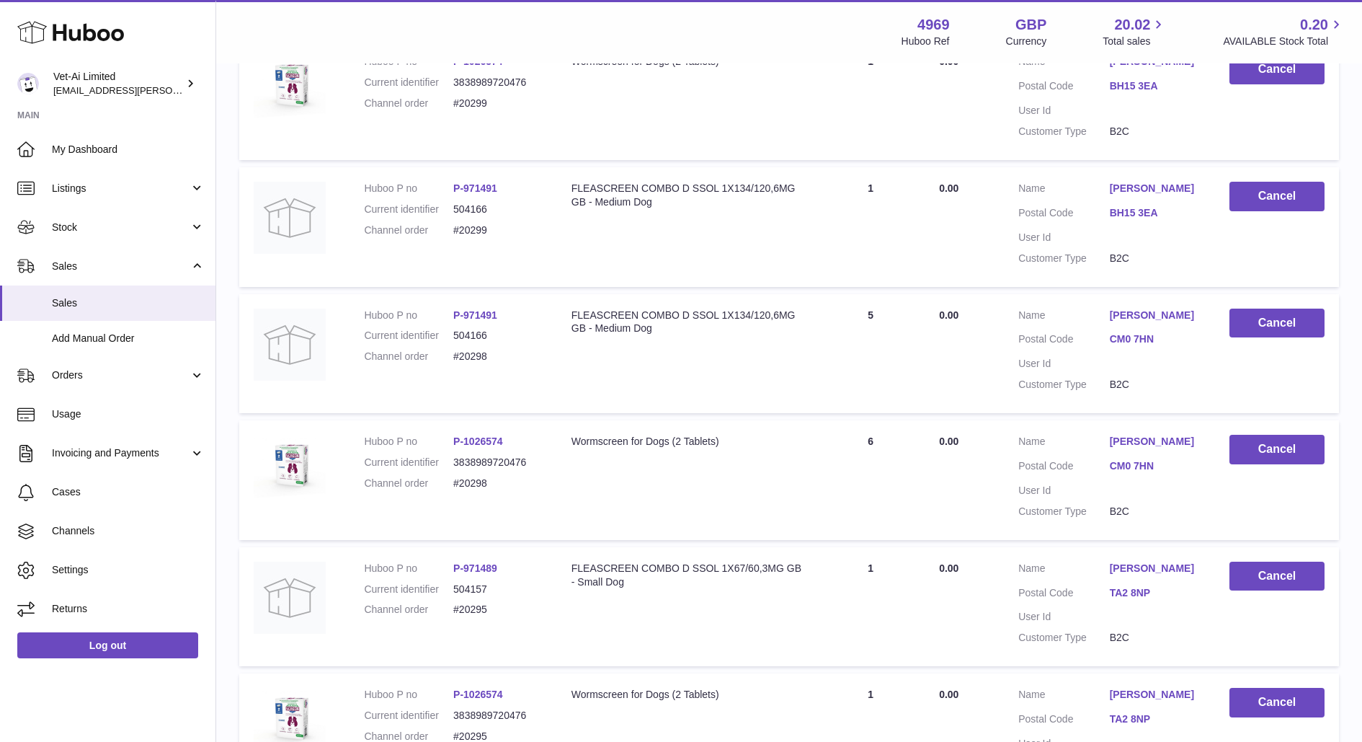
scroll to position [323, 0]
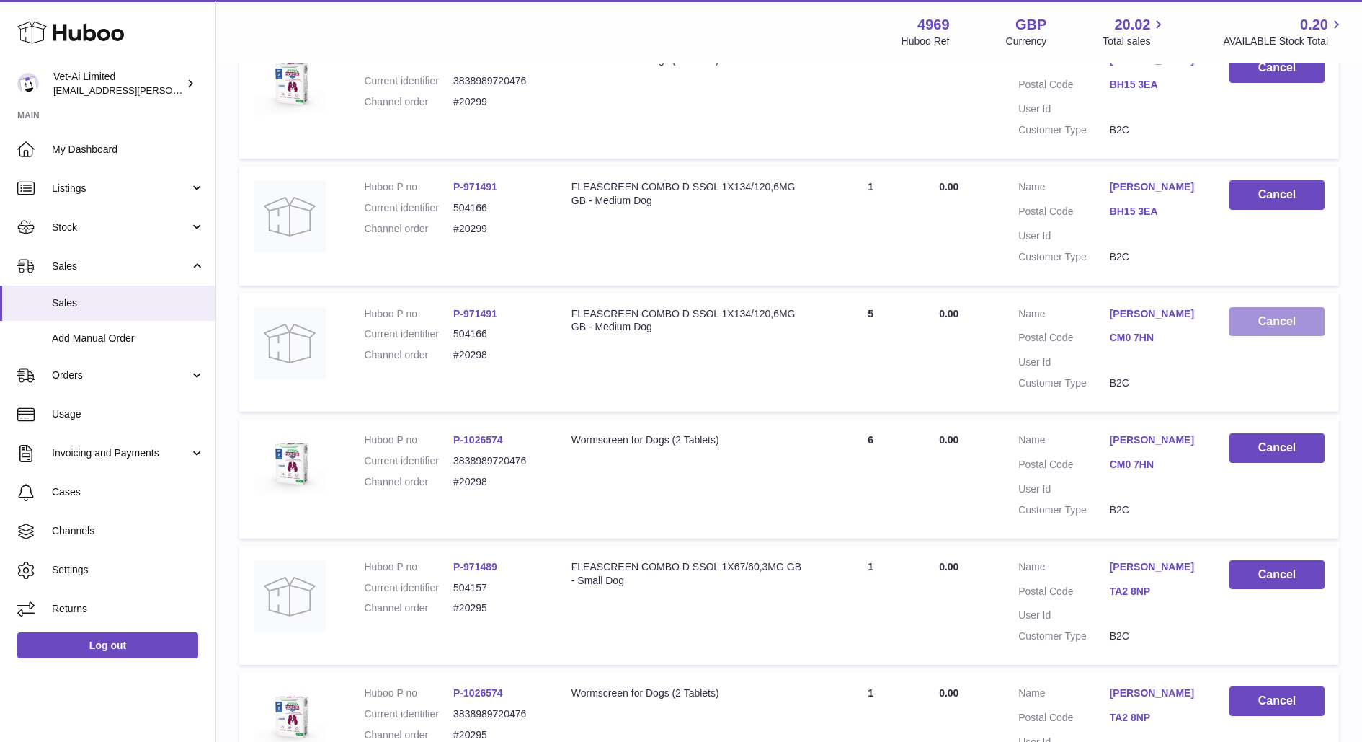
click at [1283, 309] on button "Cancel" at bounding box center [1277, 322] width 95 height 30
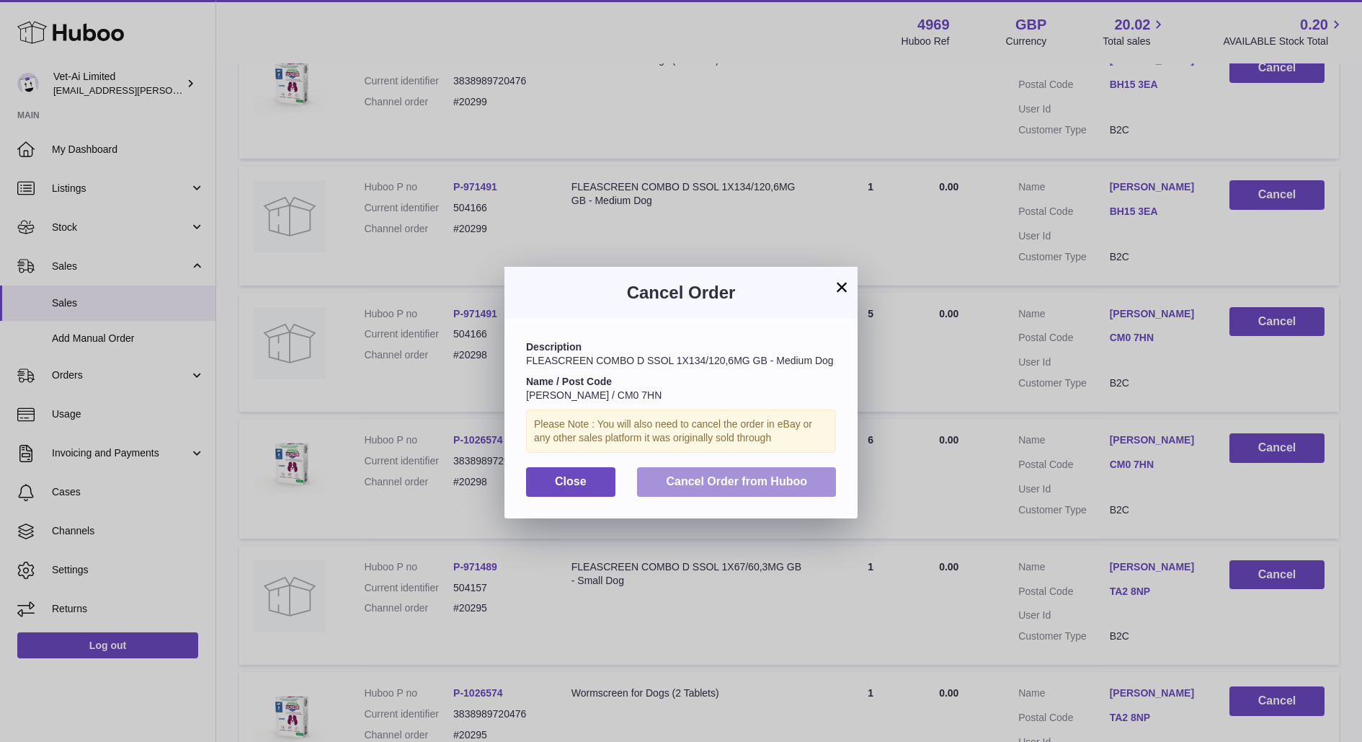
click at [758, 488] on button "Cancel Order from Huboo" at bounding box center [736, 482] width 199 height 30
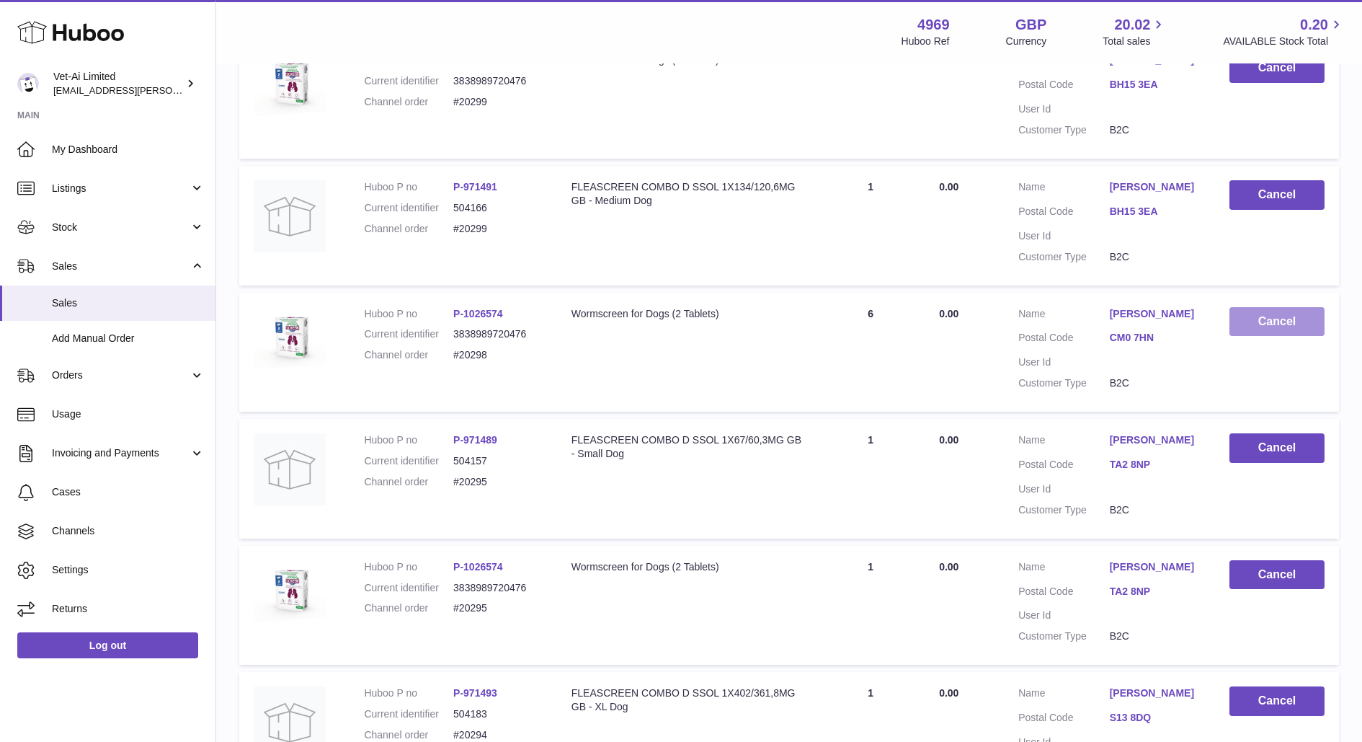
click at [1279, 326] on button "Cancel" at bounding box center [1277, 322] width 95 height 30
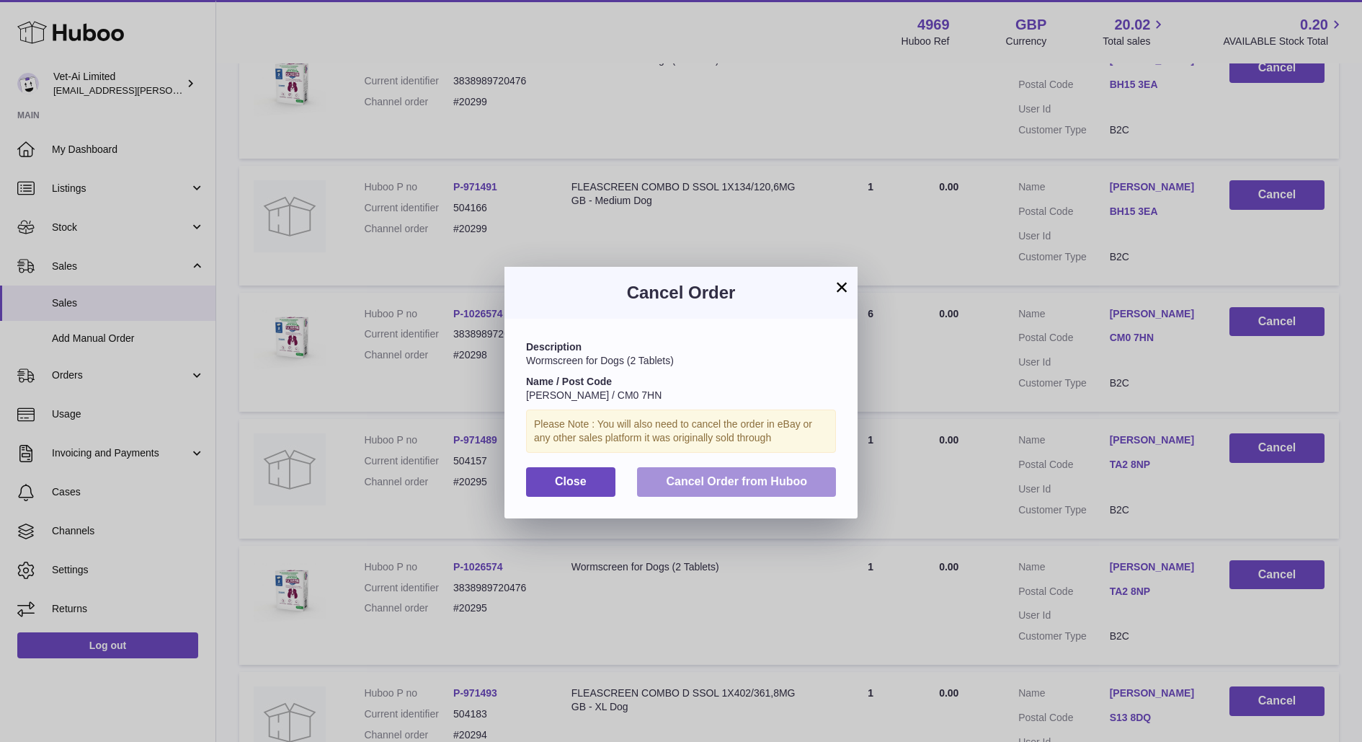
click at [738, 472] on button "Cancel Order from Huboo" at bounding box center [736, 482] width 199 height 30
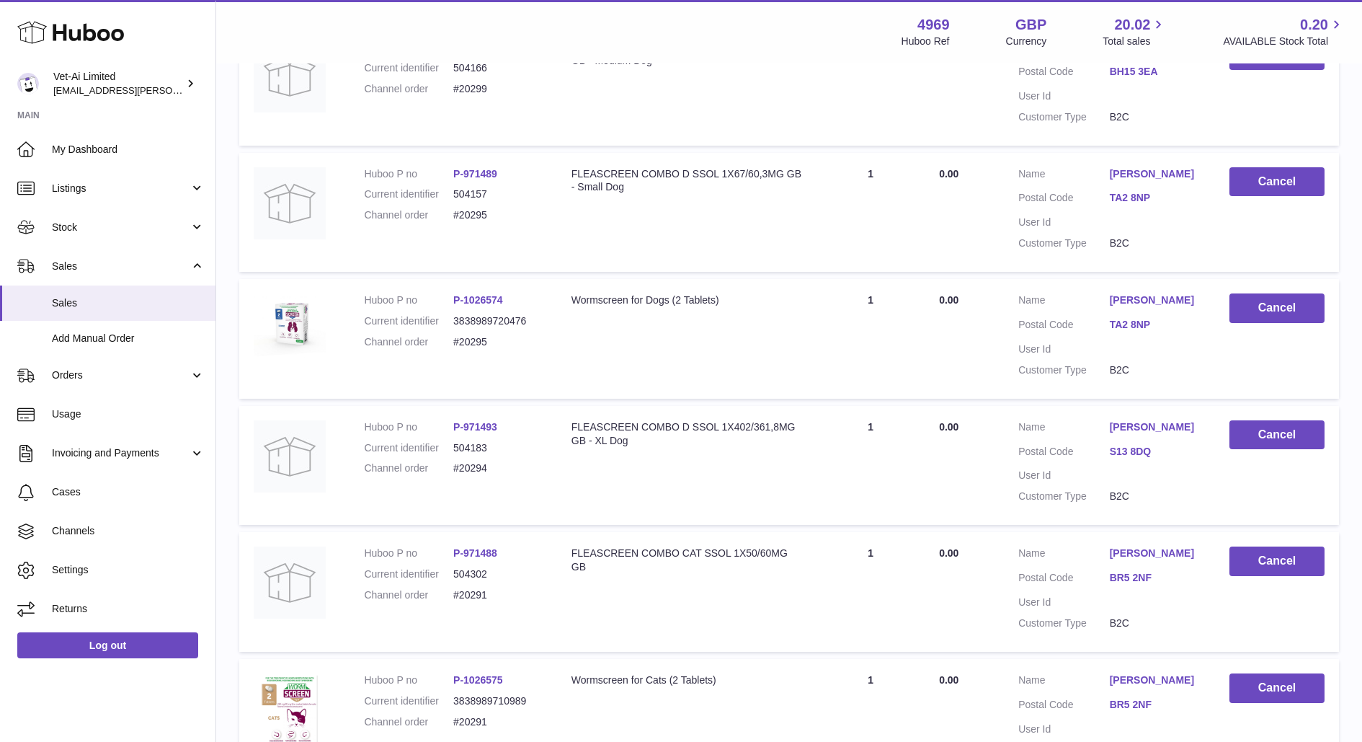
scroll to position [0, 0]
